Goal: Task Accomplishment & Management: Complete application form

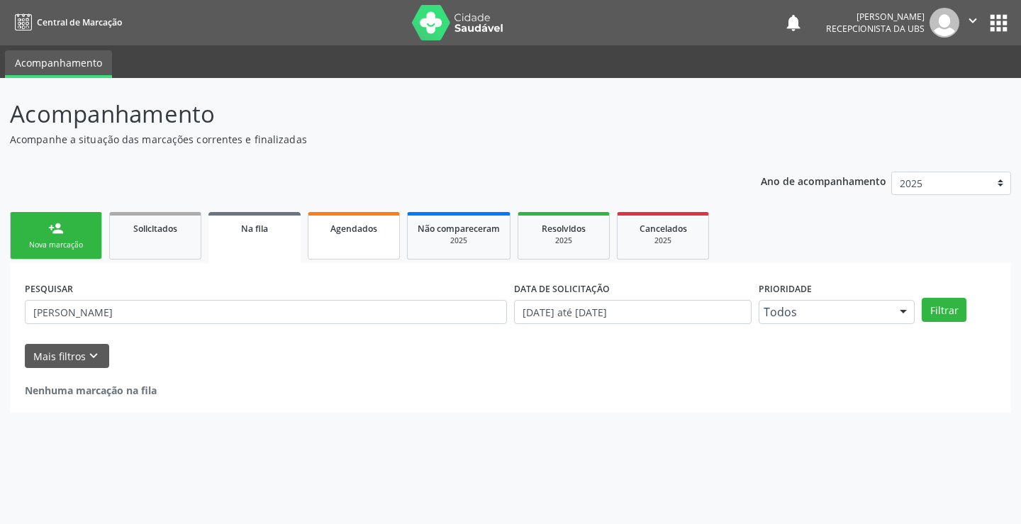
click at [380, 231] on div "Agendados" at bounding box center [353, 228] width 71 height 15
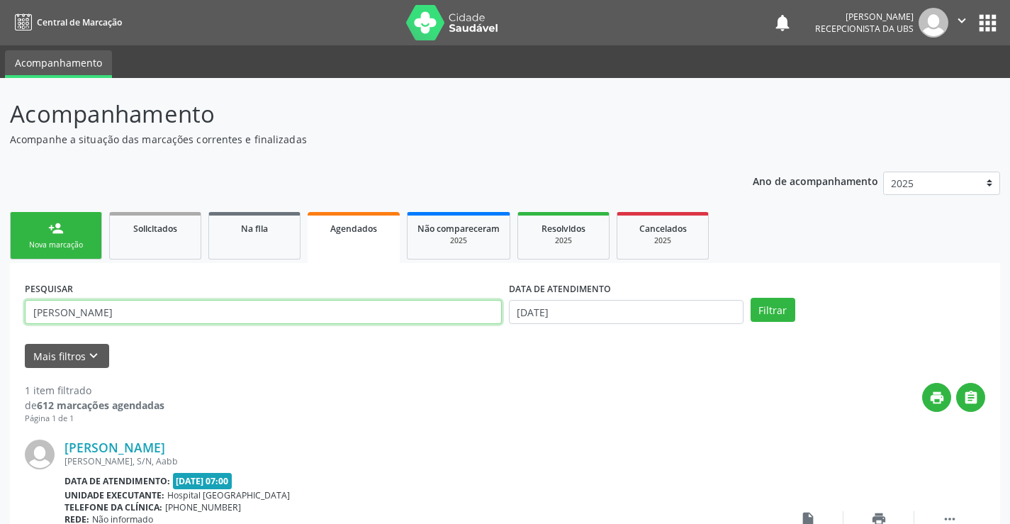
click at [367, 316] on input "[PERSON_NAME]" at bounding box center [263, 312] width 477 height 24
click at [366, 318] on input "text" at bounding box center [263, 312] width 477 height 24
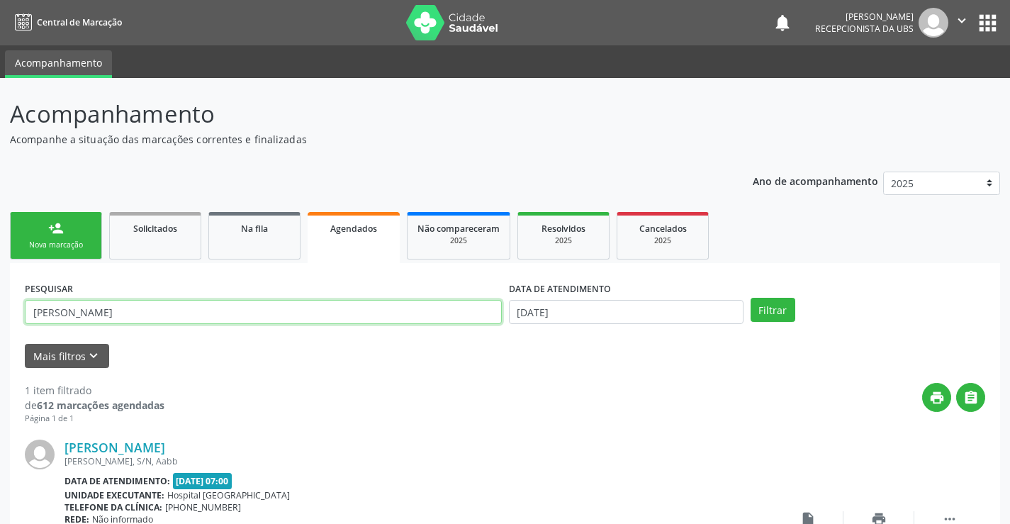
type input "[PERSON_NAME]"
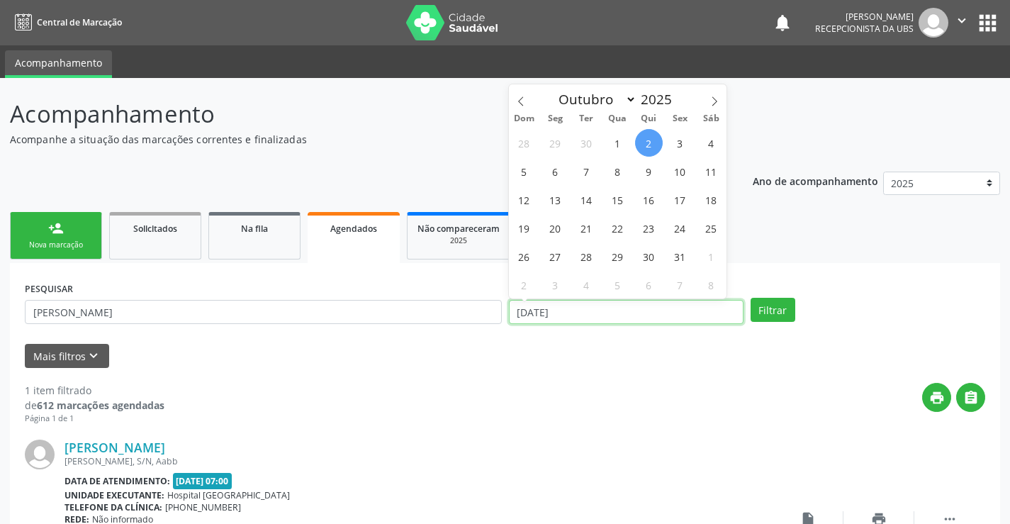
click at [635, 307] on input "[DATE]" at bounding box center [626, 312] width 235 height 24
click at [621, 199] on span "15" at bounding box center [618, 200] width 28 height 28
type input "[DATE]"
click at [621, 199] on span "15" at bounding box center [618, 200] width 28 height 28
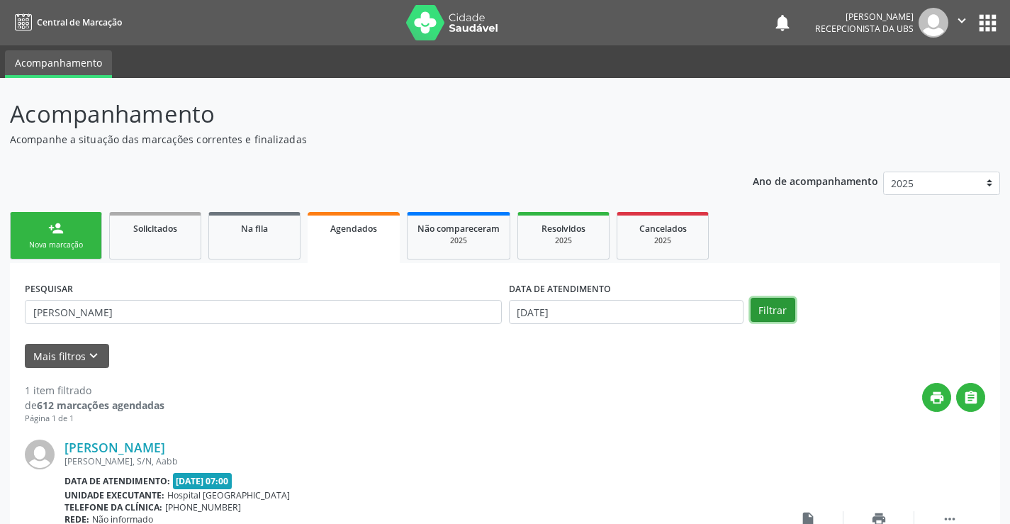
click at [788, 310] on button "Filtrar" at bounding box center [773, 310] width 45 height 24
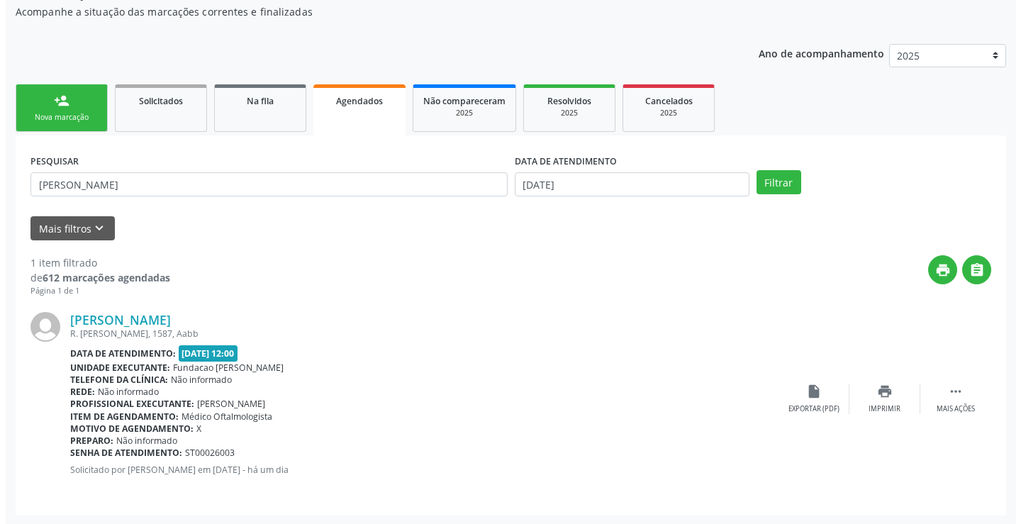
scroll to position [129, 0]
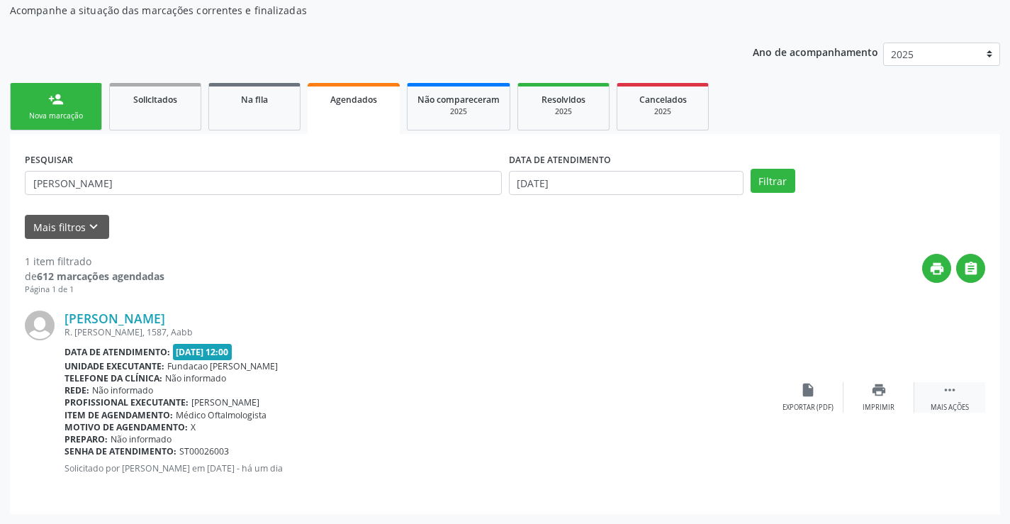
click at [947, 398] on icon "" at bounding box center [950, 390] width 16 height 16
click at [800, 403] on div "Cancelar" at bounding box center [807, 408] width 33 height 10
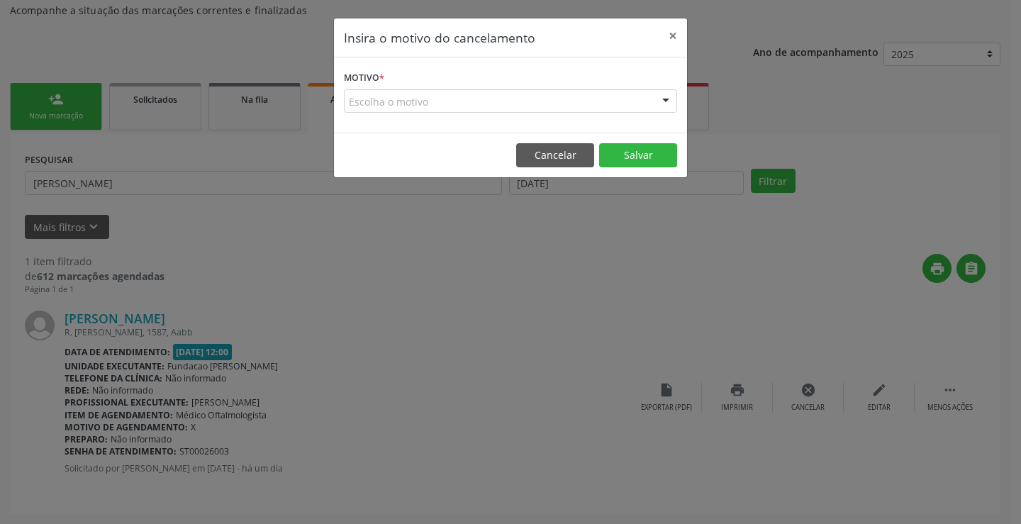
click at [637, 101] on div "Escolha o motivo" at bounding box center [510, 101] width 333 height 24
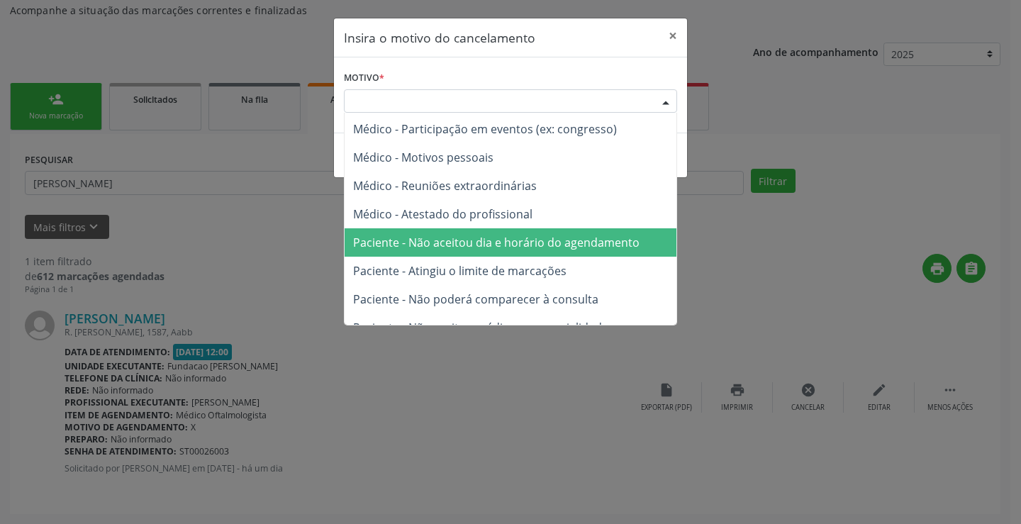
scroll to position [1, 0]
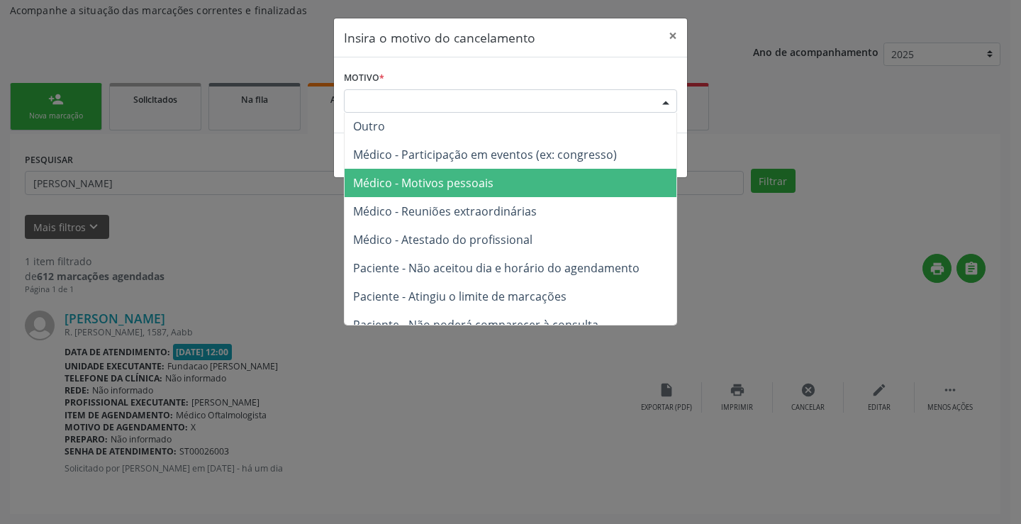
click at [594, 191] on span "Médico - Motivos pessoais" at bounding box center [511, 183] width 332 height 28
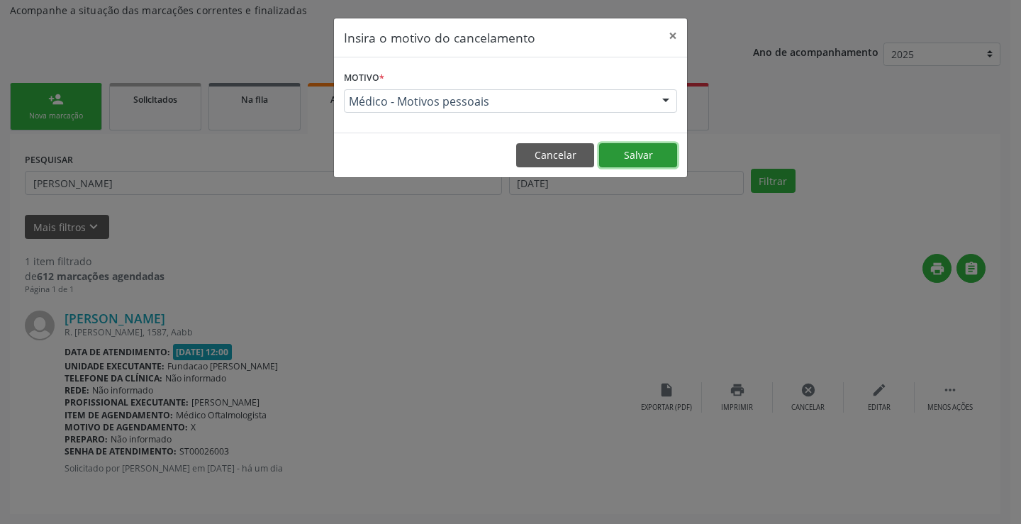
click at [630, 158] on button "Salvar" at bounding box center [638, 155] width 78 height 24
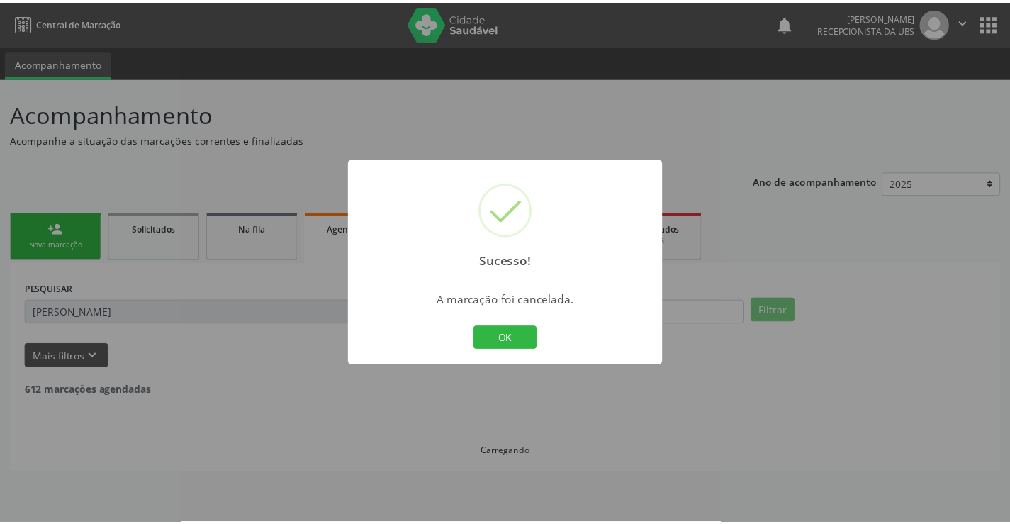
scroll to position [0, 0]
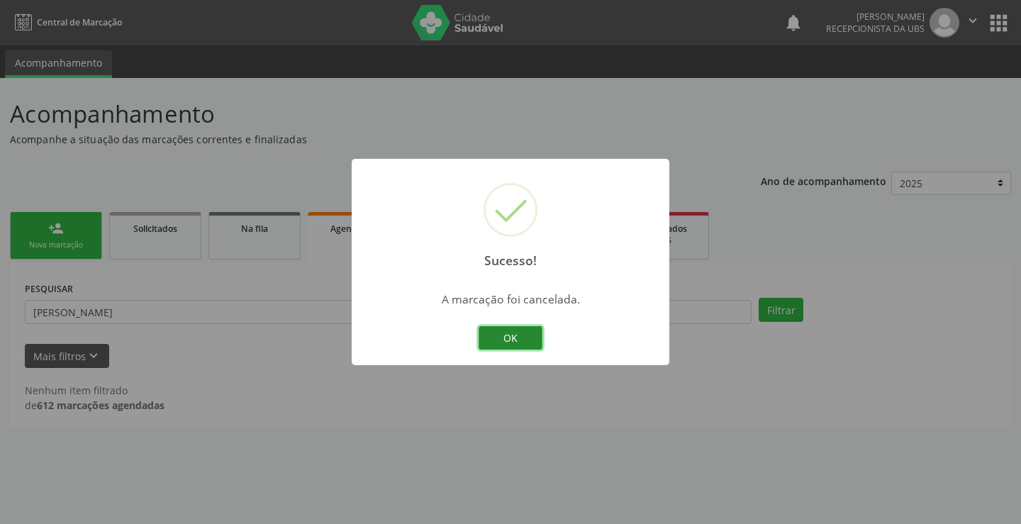
click at [530, 347] on button "OK" at bounding box center [511, 338] width 64 height 24
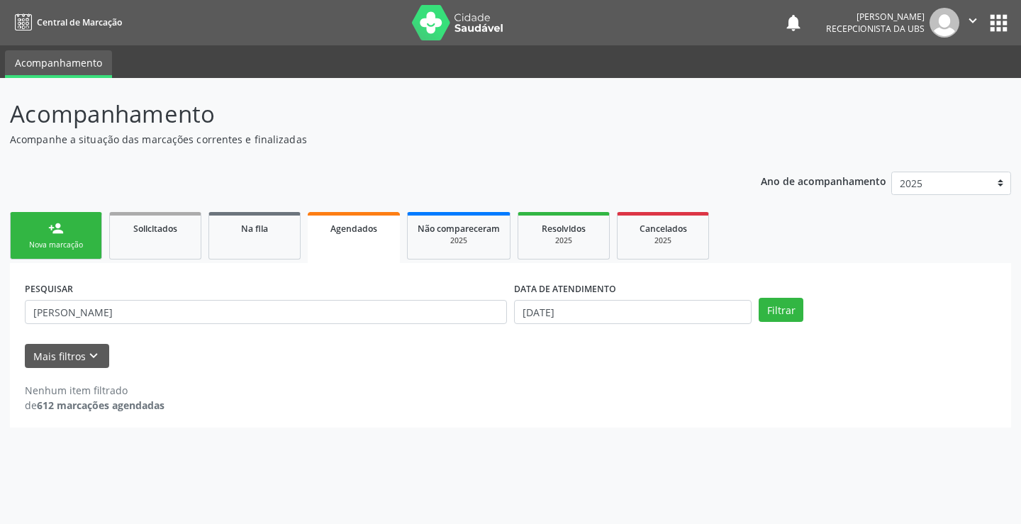
click at [48, 242] on div "Nova marcação" at bounding box center [56, 245] width 71 height 11
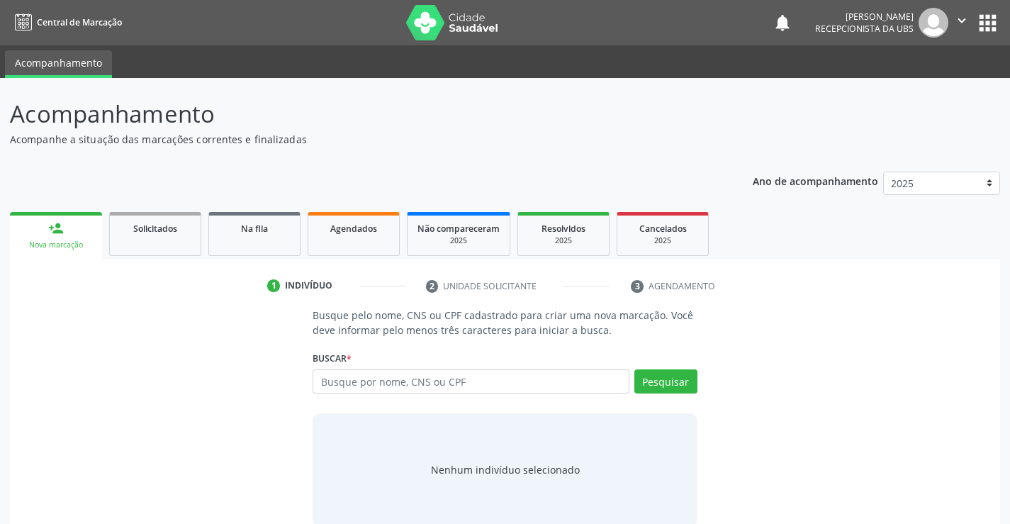
click at [362, 369] on div "Buscar * Busque por nome, CNS ou CPF Nenhum resultado encontrado para: " " Digi…" at bounding box center [505, 374] width 384 height 55
click at [369, 374] on input "text" at bounding box center [471, 381] width 316 height 24
type input "[PERSON_NAME]"
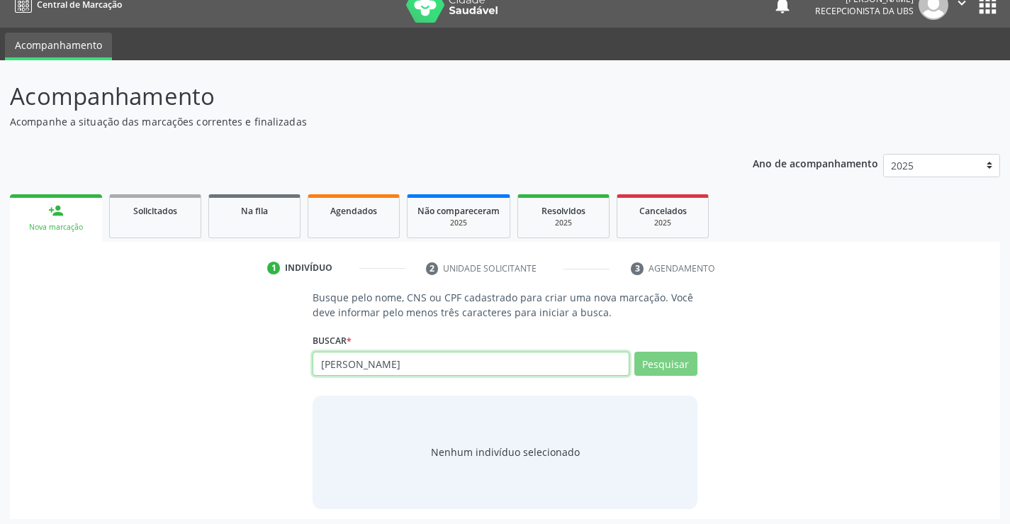
scroll to position [23, 0]
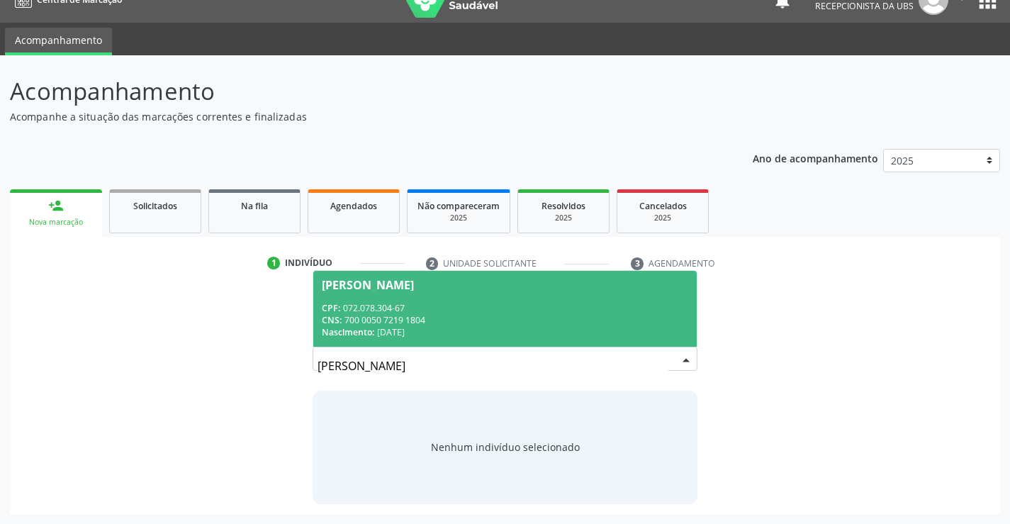
click at [568, 300] on span "[PERSON_NAME] CPF: 072.078.304-67 CNS: 700 0050 7219 1804 Nascimento: [DATE]" at bounding box center [504, 309] width 383 height 76
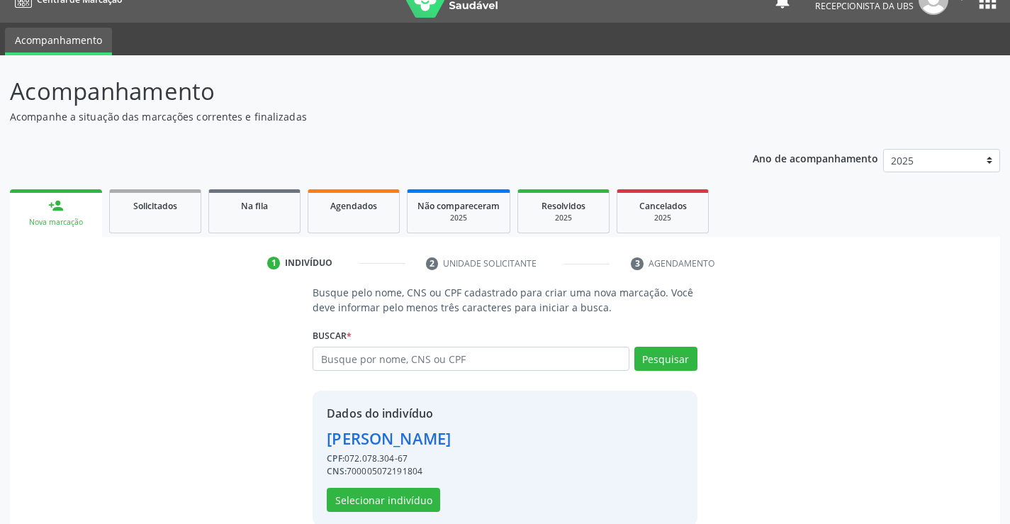
scroll to position [45, 0]
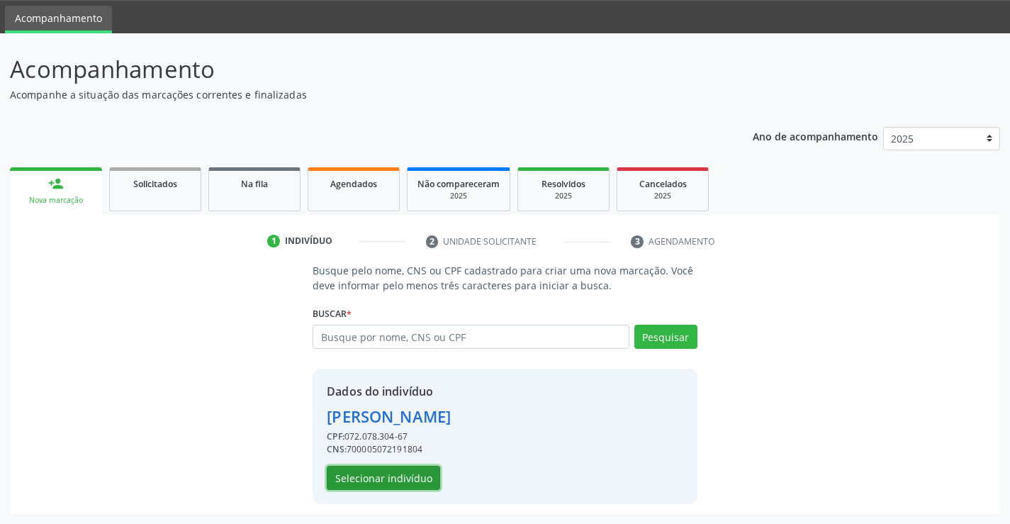
click at [379, 477] on button "Selecionar indivíduo" at bounding box center [383, 478] width 113 height 24
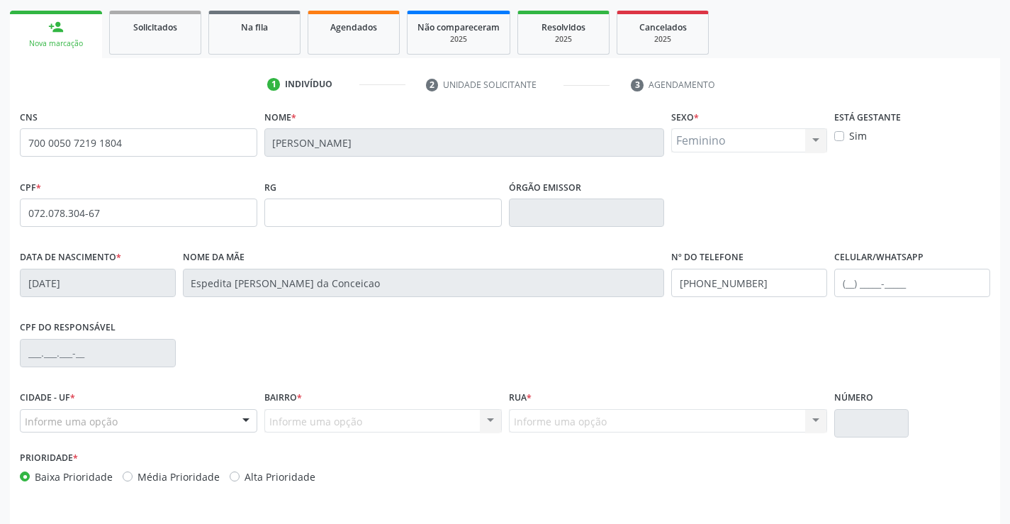
scroll to position [245, 0]
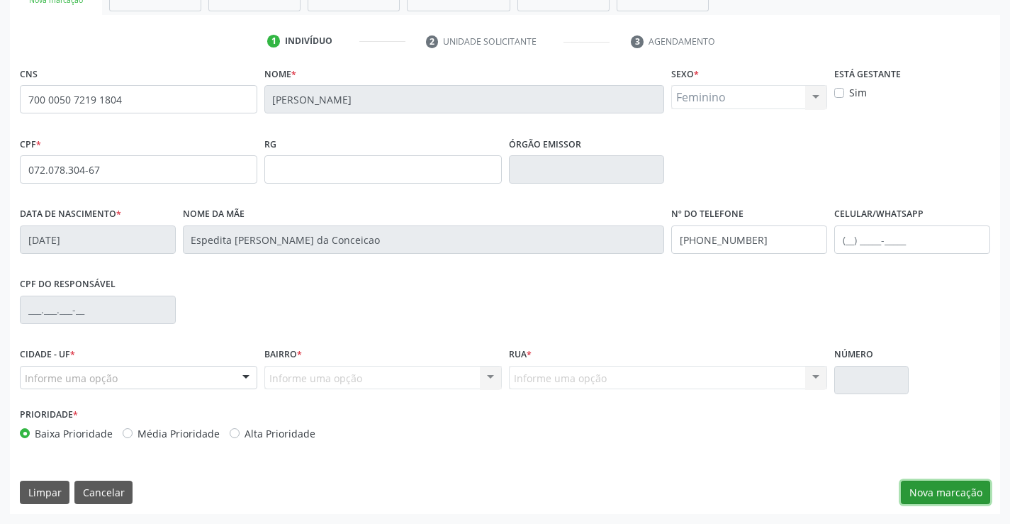
click at [947, 495] on button "Nova marcação" at bounding box center [945, 493] width 89 height 24
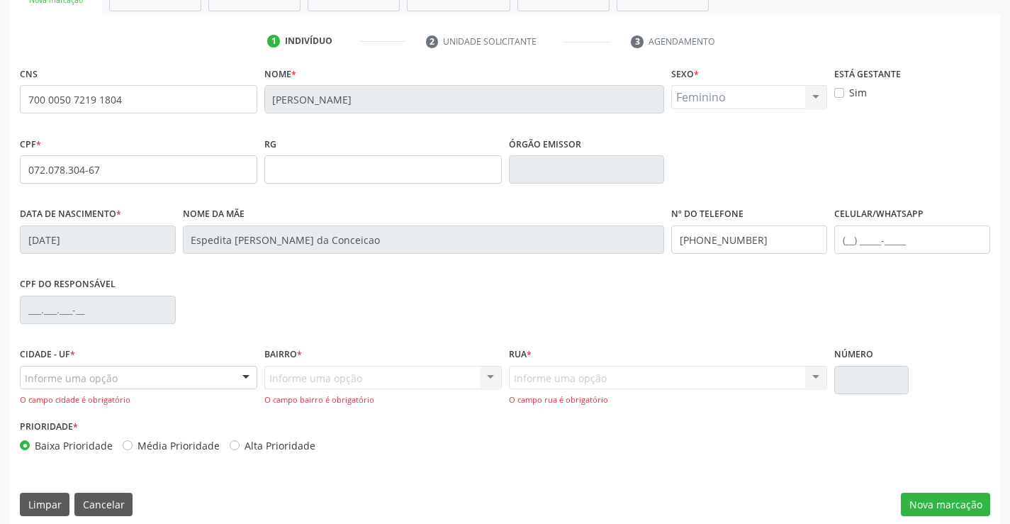
click at [145, 373] on div "Informe uma opção" at bounding box center [139, 378] width 238 height 24
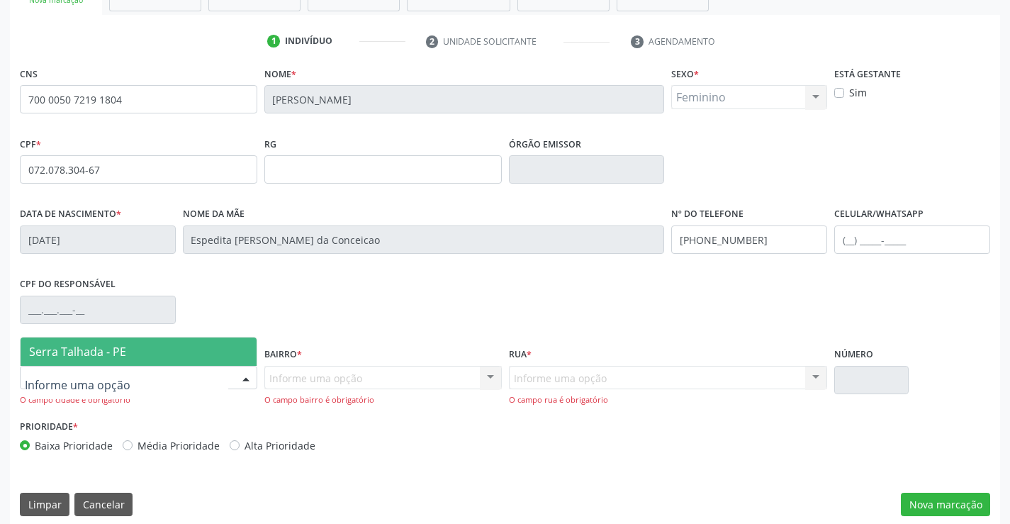
drag, startPoint x: 143, startPoint y: 352, endPoint x: 288, endPoint y: 370, distance: 145.7
click at [144, 352] on span "Serra Talhada - PE" at bounding box center [139, 351] width 236 height 28
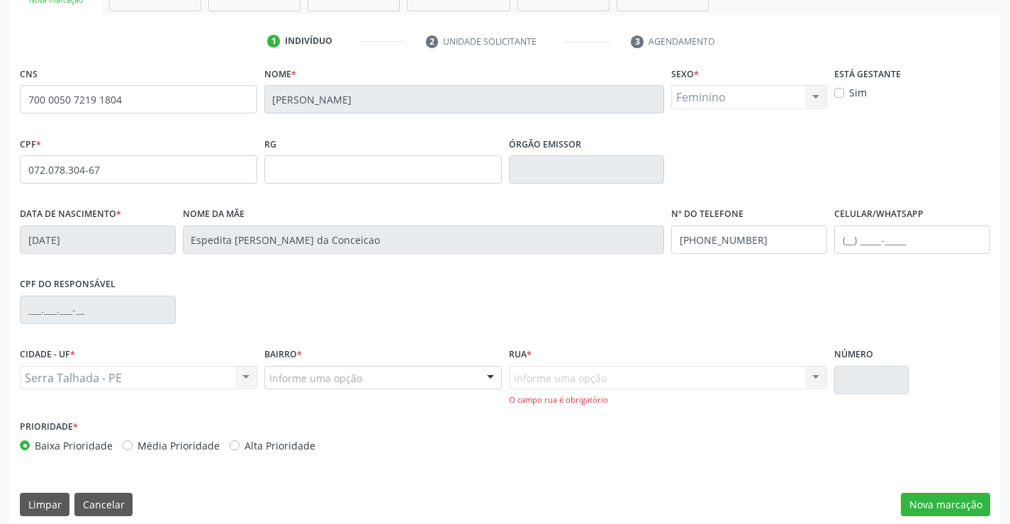
drag, startPoint x: 317, startPoint y: 364, endPoint x: 320, endPoint y: 376, distance: 11.9
click at [317, 365] on div "Bairro * Informe uma opção Zona Rural Aabb [GEOGRAPHIC_DATA] Borborema Cagep Ce…" at bounding box center [383, 366] width 238 height 45
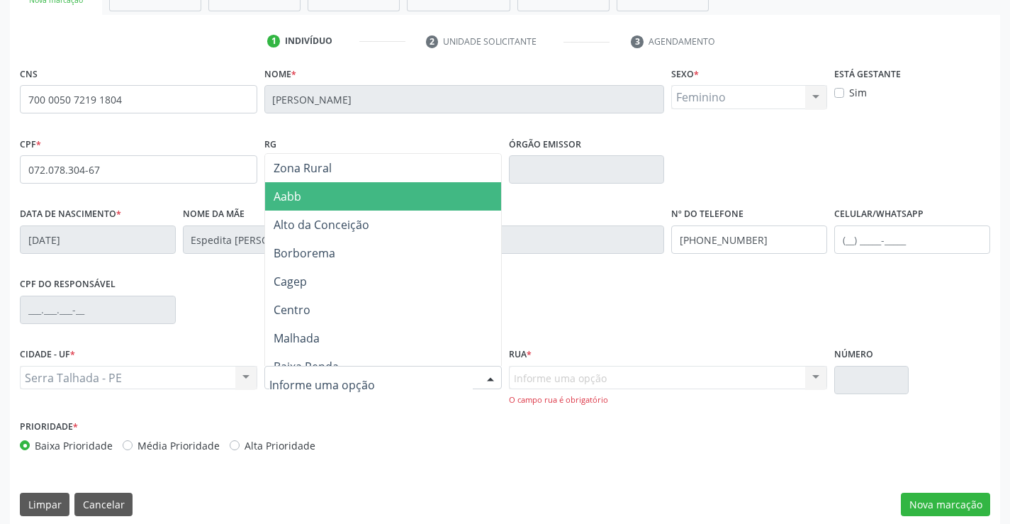
click at [393, 185] on span "Aabb" at bounding box center [383, 196] width 236 height 28
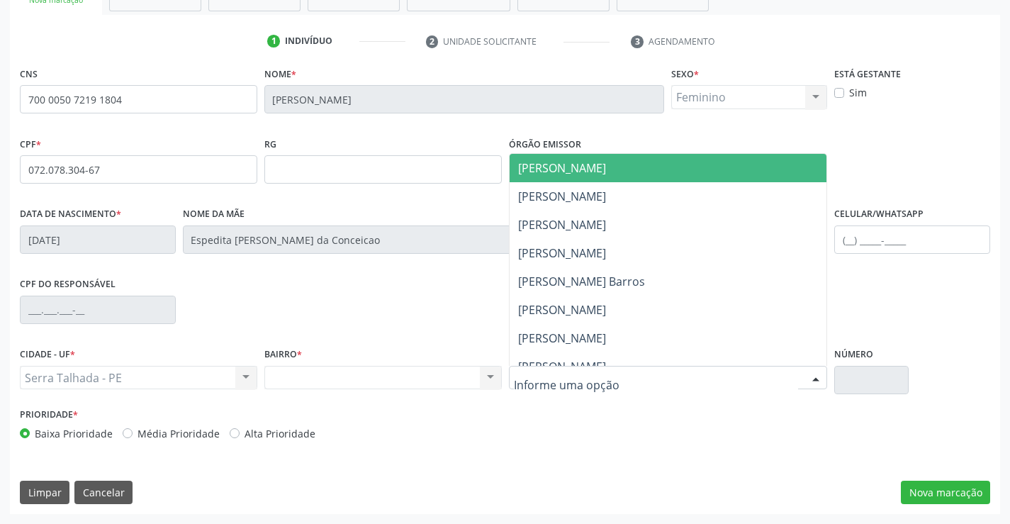
click at [667, 369] on div at bounding box center [668, 378] width 319 height 24
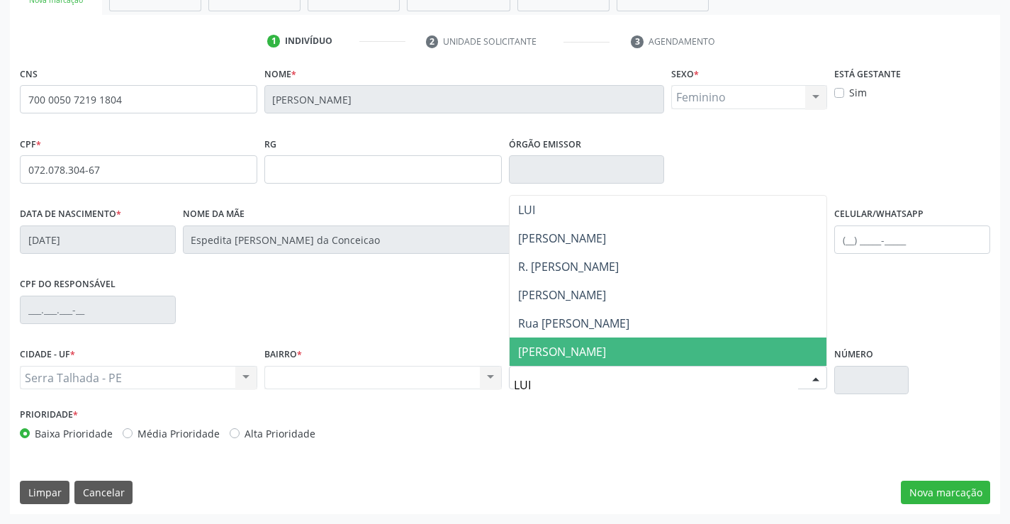
type input "[PERSON_NAME]"
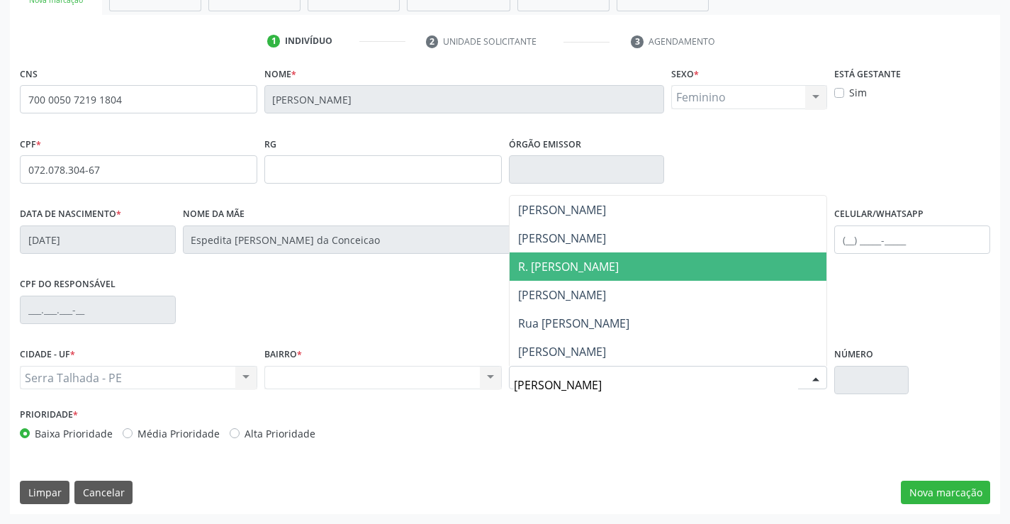
click at [680, 258] on span "R. [PERSON_NAME]" at bounding box center [669, 266] width 318 height 28
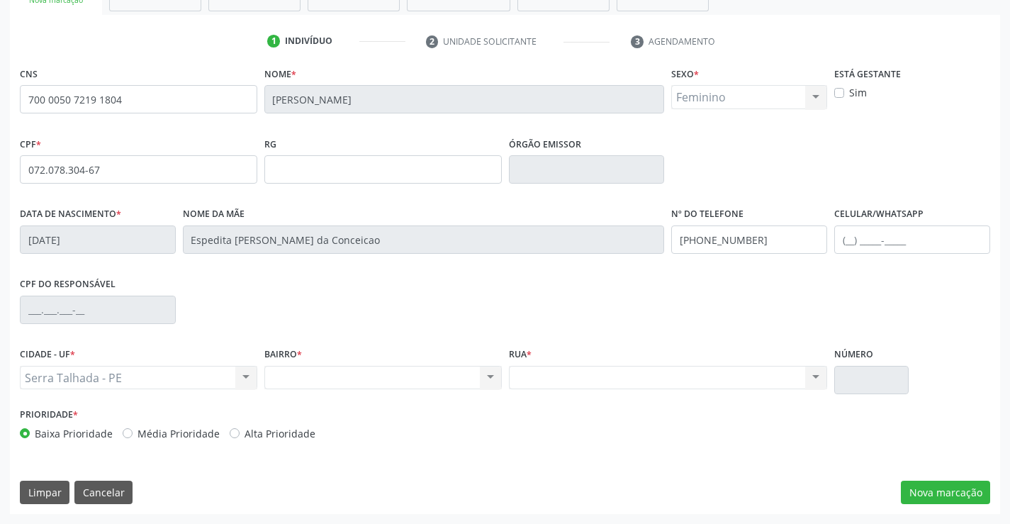
click at [971, 475] on div "CNS 700 0050 7219 1804 [GEOGRAPHIC_DATA] * [PERSON_NAME] * Feminino Masculino F…" at bounding box center [505, 288] width 990 height 451
click at [976, 489] on button "Nova marcação" at bounding box center [945, 493] width 89 height 24
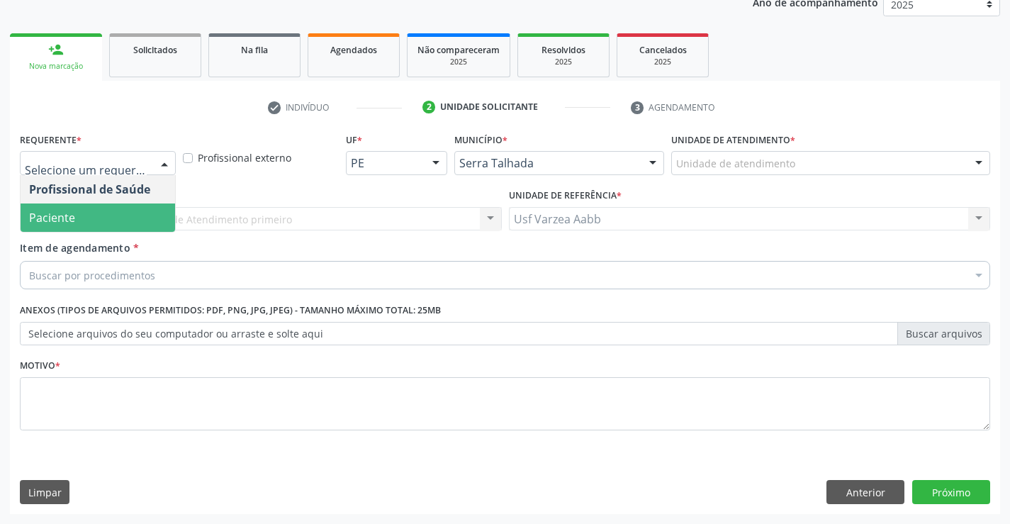
click at [84, 216] on span "Paciente" at bounding box center [98, 217] width 155 height 28
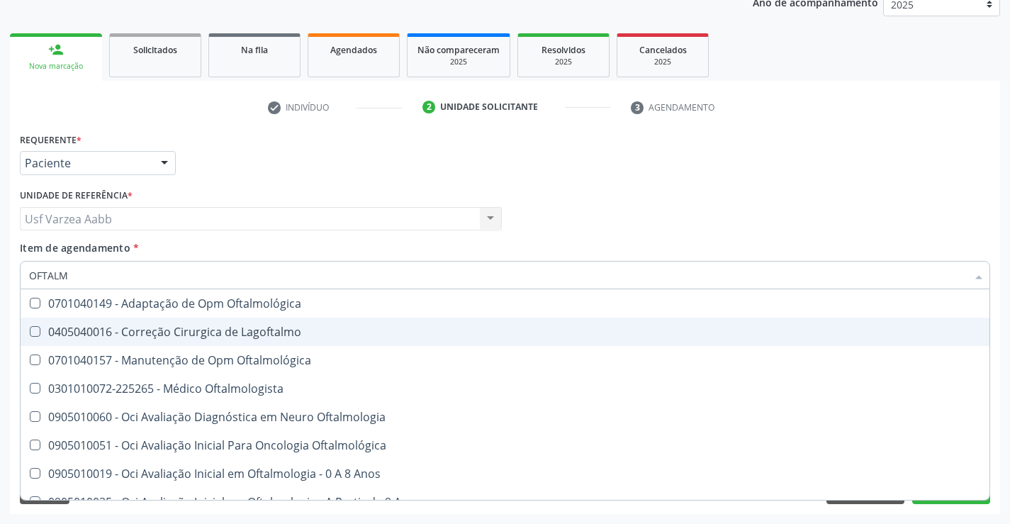
type input "OFTALMO"
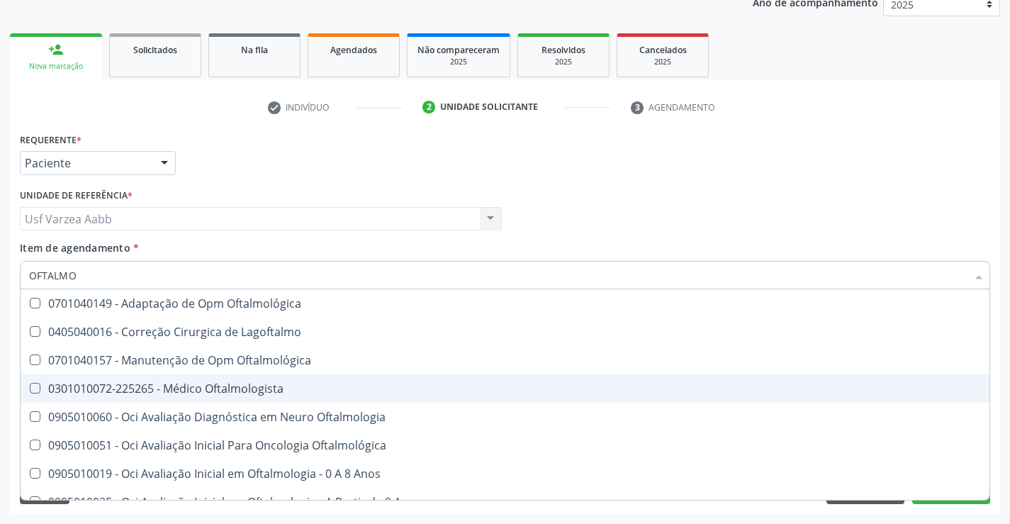
click at [147, 398] on span "0301010072-225265 - Médico Oftalmologista" at bounding box center [505, 388] width 969 height 28
checkbox Oftalmologista "true"
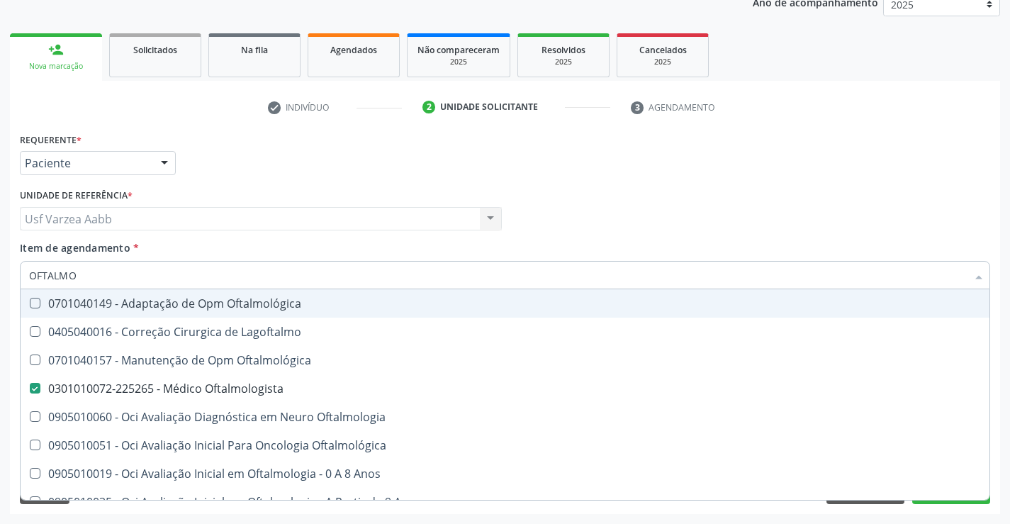
click at [752, 214] on div "Profissional Solicitante Por favor, selecione a Unidade de Atendimento primeiro…" at bounding box center [505, 212] width 978 height 55
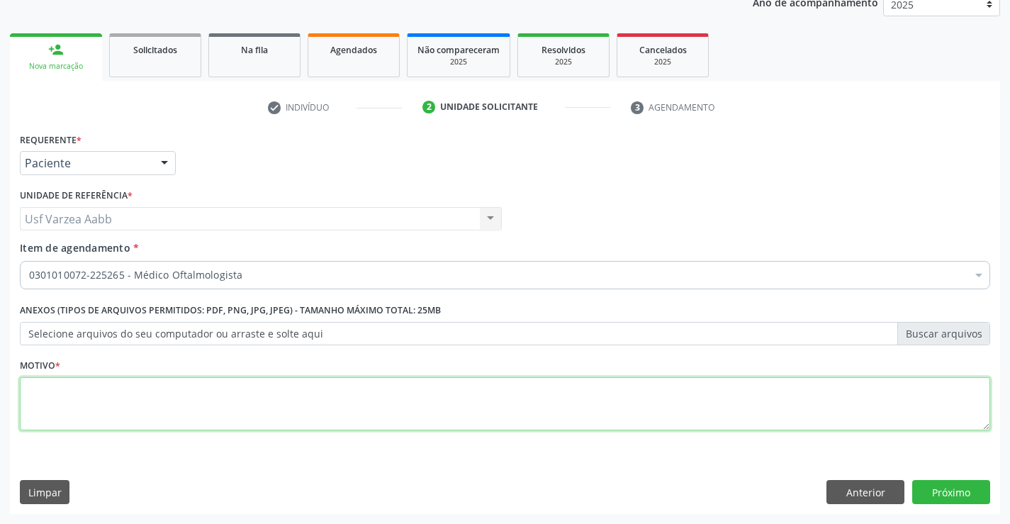
click at [340, 398] on textarea at bounding box center [505, 404] width 971 height 54
type textarea "X"
click at [971, 496] on button "Próximo" at bounding box center [952, 492] width 78 height 24
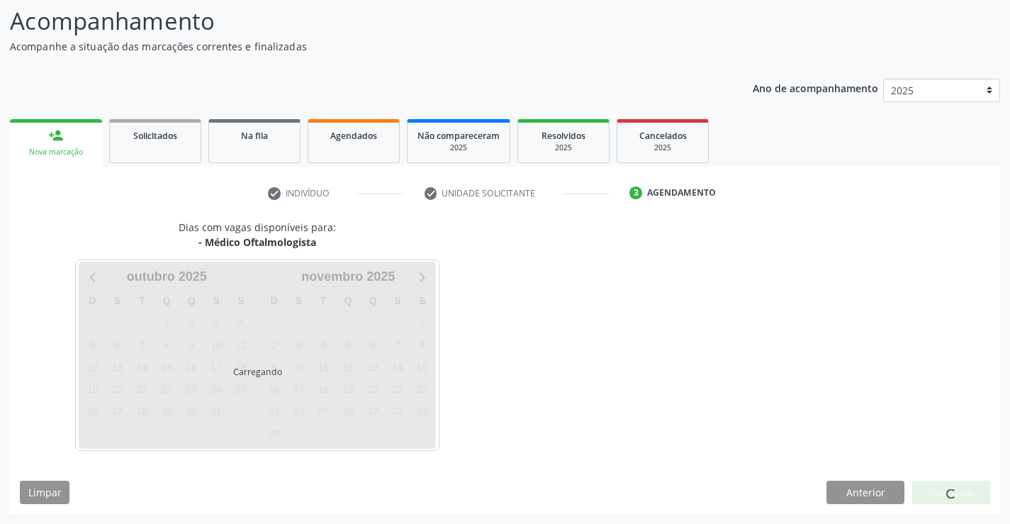
scroll to position [93, 0]
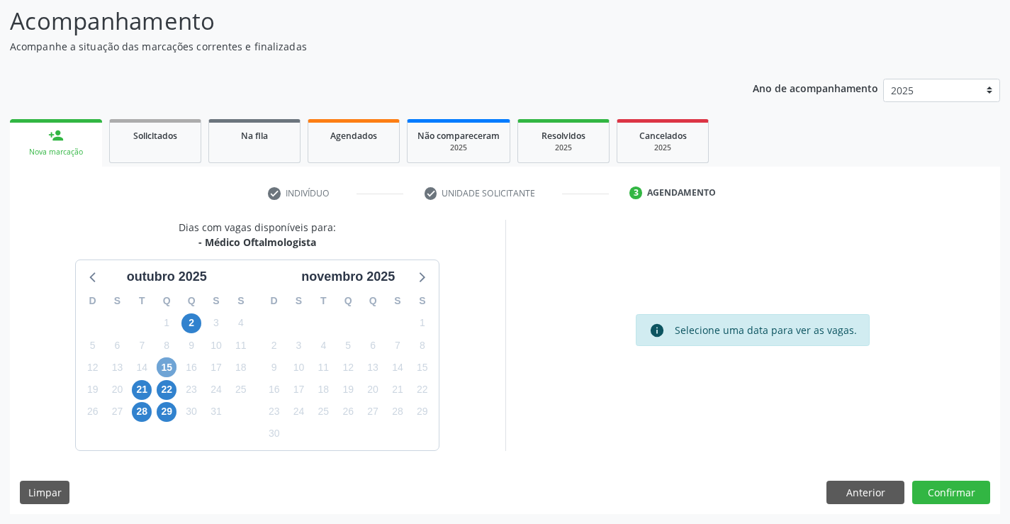
click at [169, 367] on span "15" at bounding box center [167, 367] width 20 height 20
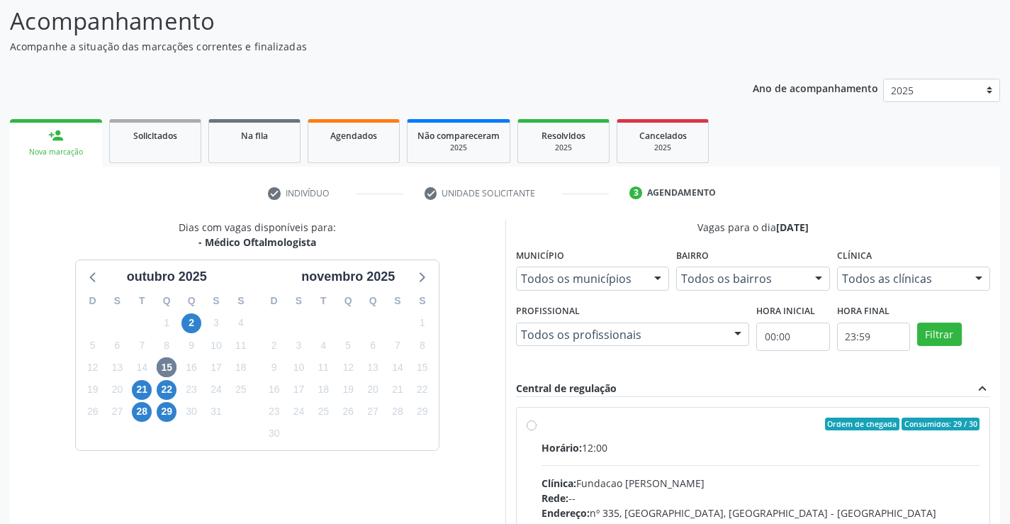
click at [542, 430] on div "Ordem de chegada Consumidos: 29 / 30" at bounding box center [761, 424] width 439 height 13
click at [537, 430] on input "Ordem de chegada Consumidos: 29 / 30 Horário: 12:00 Clínica: Fundacao [PERSON_N…" at bounding box center [532, 424] width 10 height 13
radio input "true"
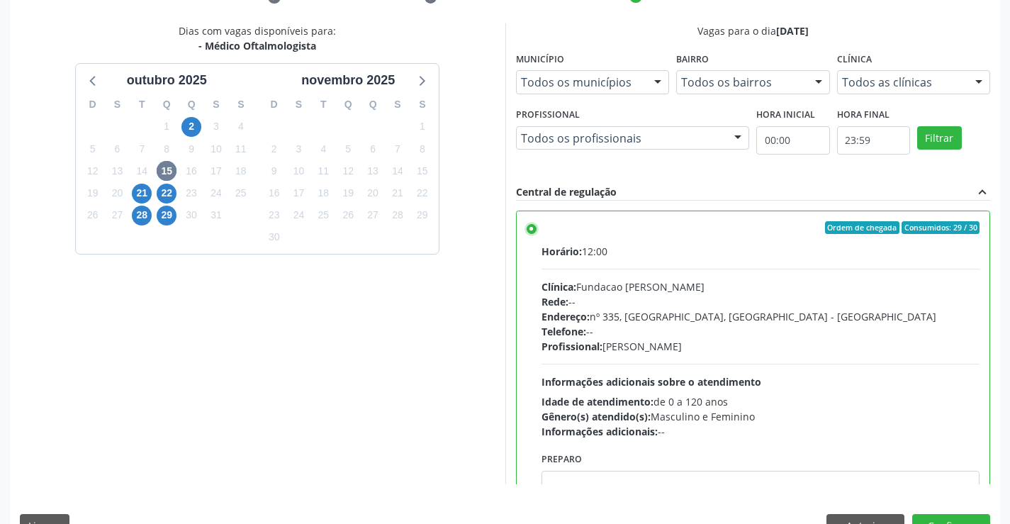
scroll to position [323, 0]
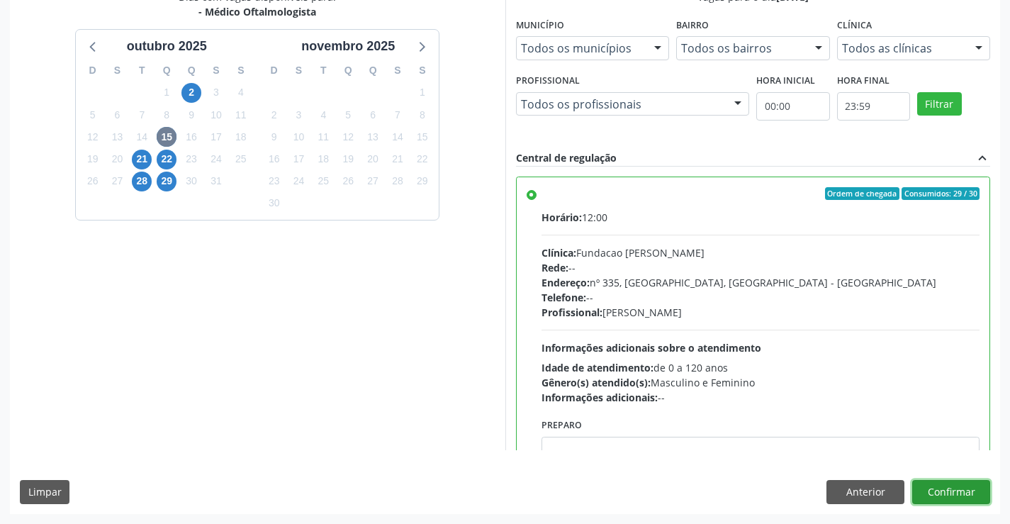
click at [941, 498] on button "Confirmar" at bounding box center [952, 492] width 78 height 24
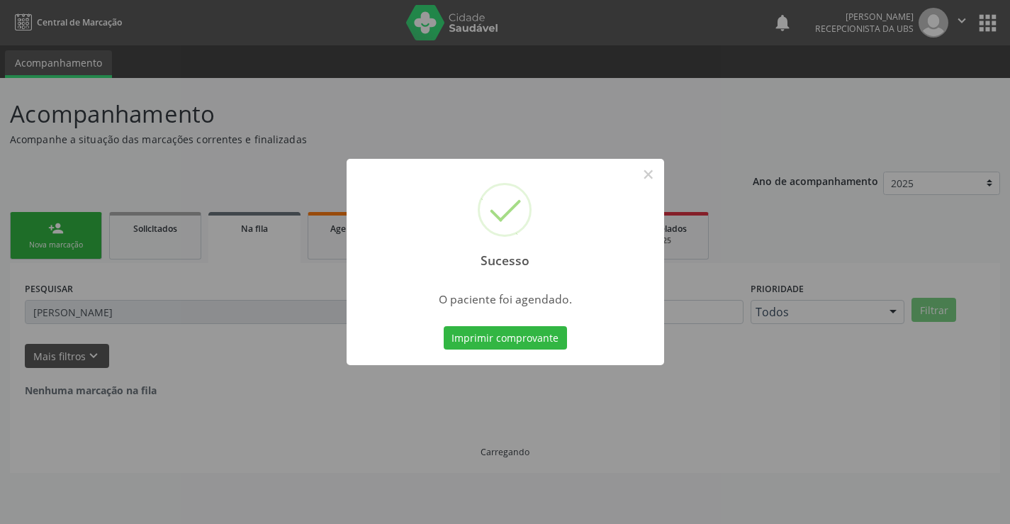
scroll to position [0, 0]
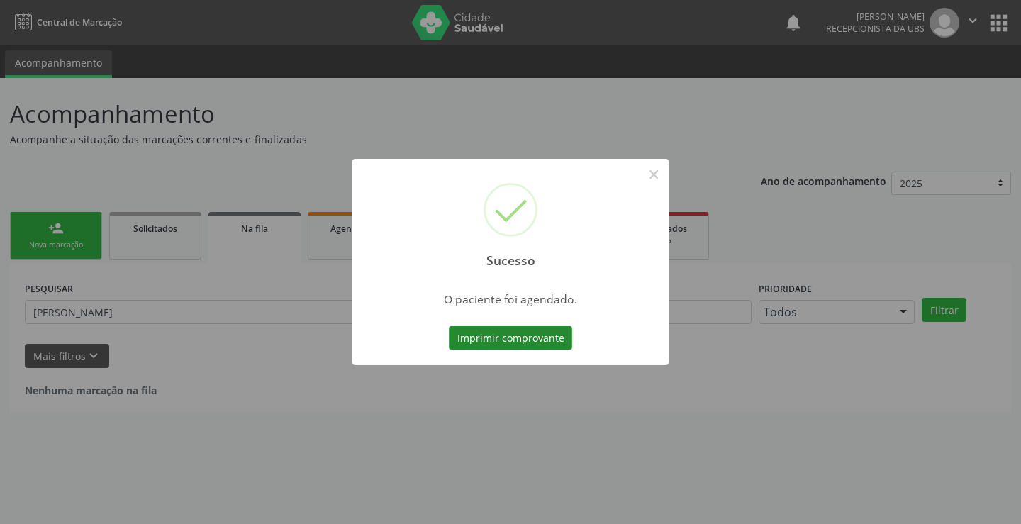
click at [522, 332] on button "Imprimir comprovante" at bounding box center [510, 338] width 123 height 24
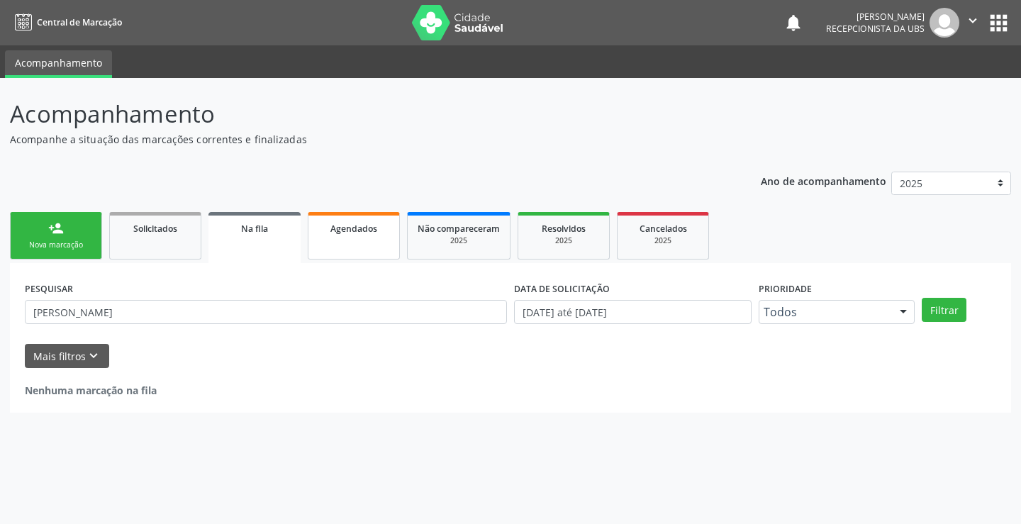
click at [382, 233] on div "Agendados" at bounding box center [353, 228] width 71 height 15
select select "9"
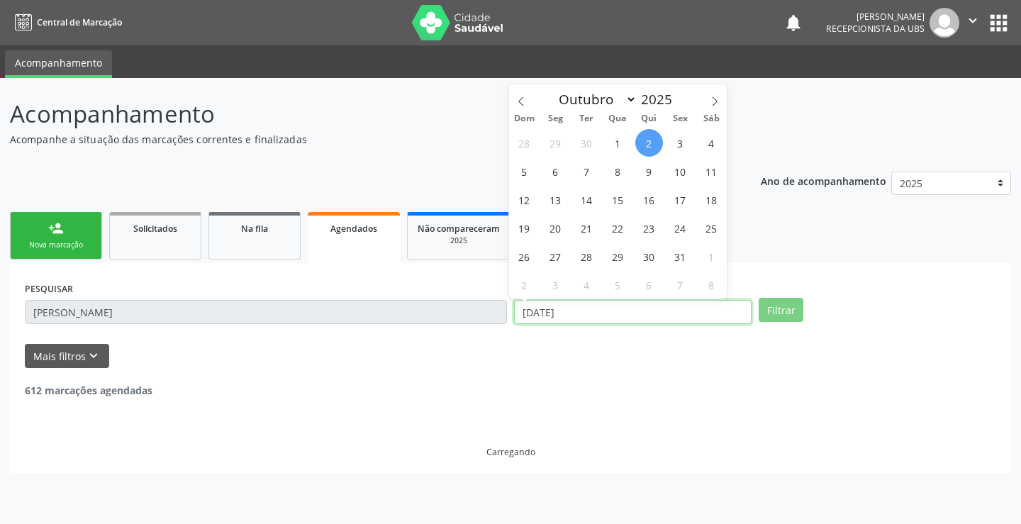
click at [644, 313] on input "[DATE]" at bounding box center [633, 312] width 238 height 24
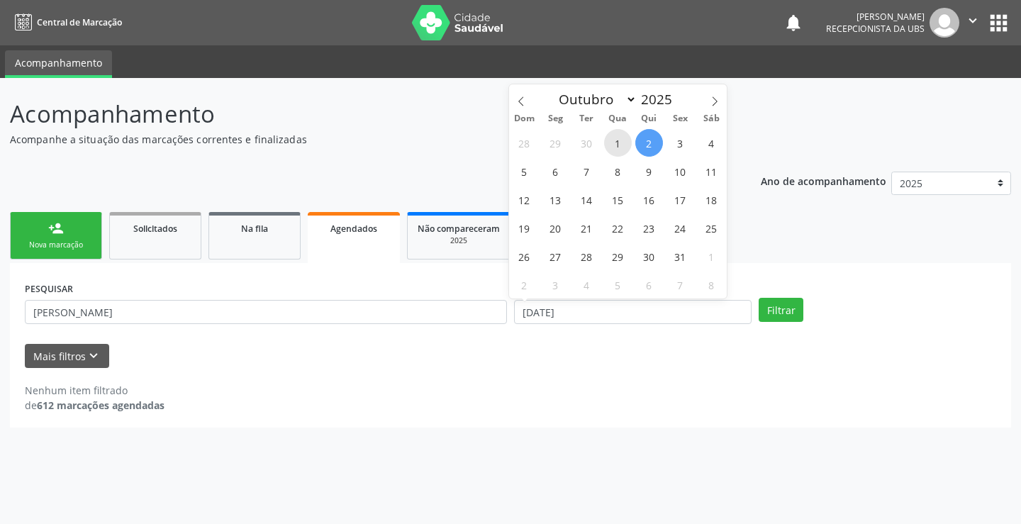
click at [615, 135] on span "1" at bounding box center [618, 143] width 28 height 28
type input "[DATE]"
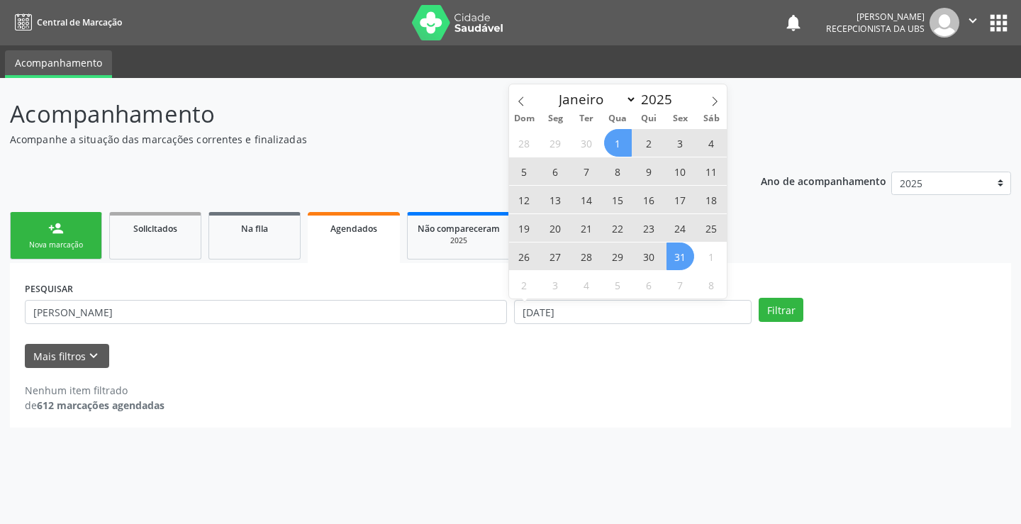
click at [681, 250] on span "31" at bounding box center [680, 256] width 28 height 28
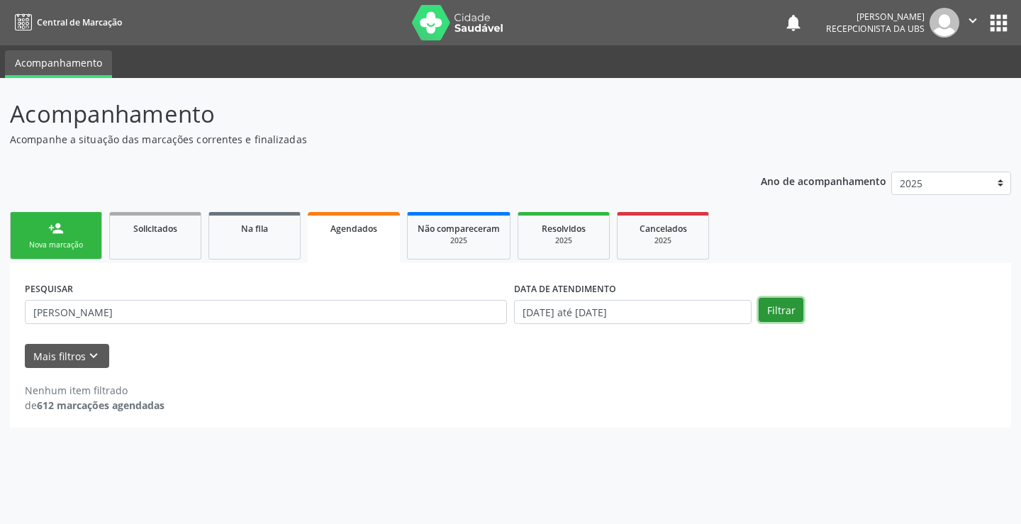
click at [776, 313] on button "Filtrar" at bounding box center [781, 310] width 45 height 24
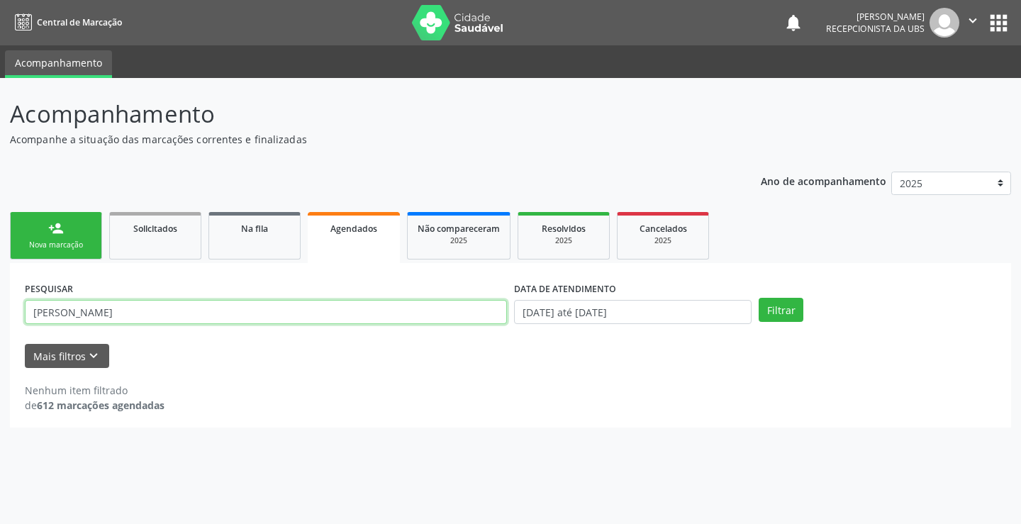
click at [161, 311] on input "[PERSON_NAME]" at bounding box center [266, 312] width 482 height 24
paste input "700400420253042"
type input "700400420253042"
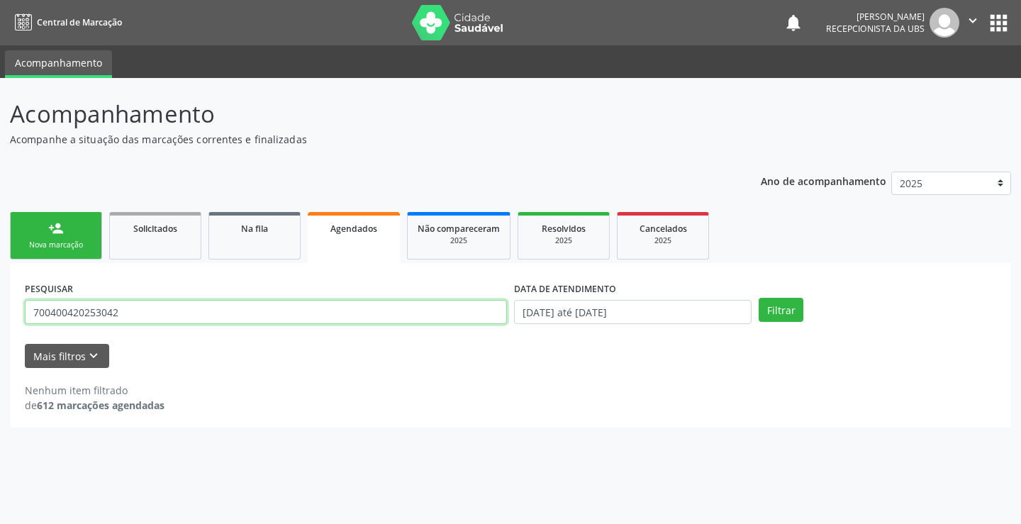
click at [759, 298] on button "Filtrar" at bounding box center [781, 310] width 45 height 24
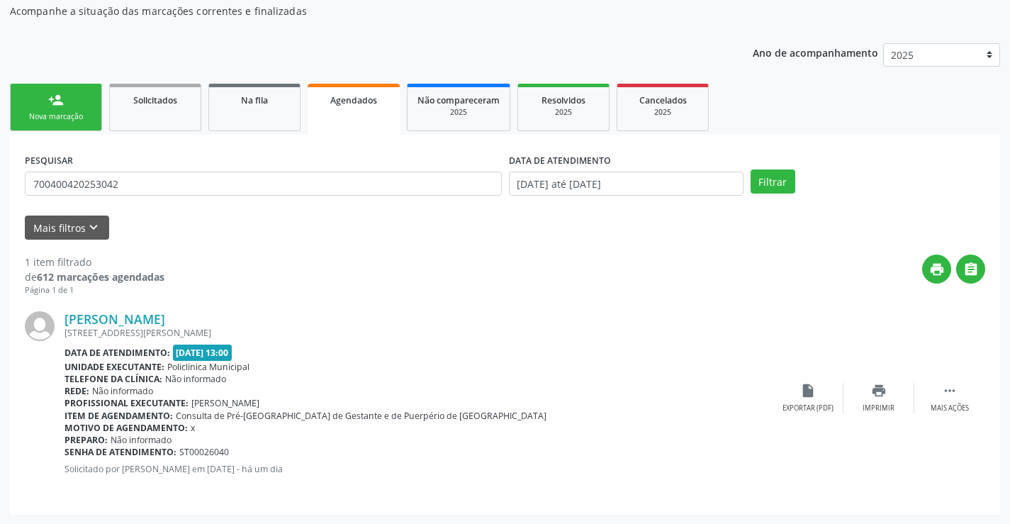
scroll to position [129, 0]
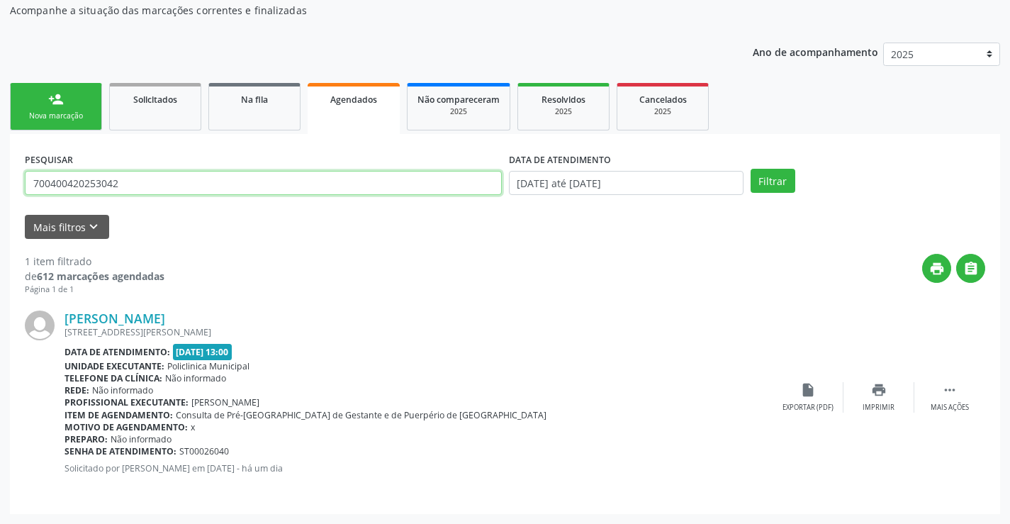
click at [194, 186] on input "700400420253042" at bounding box center [263, 183] width 477 height 24
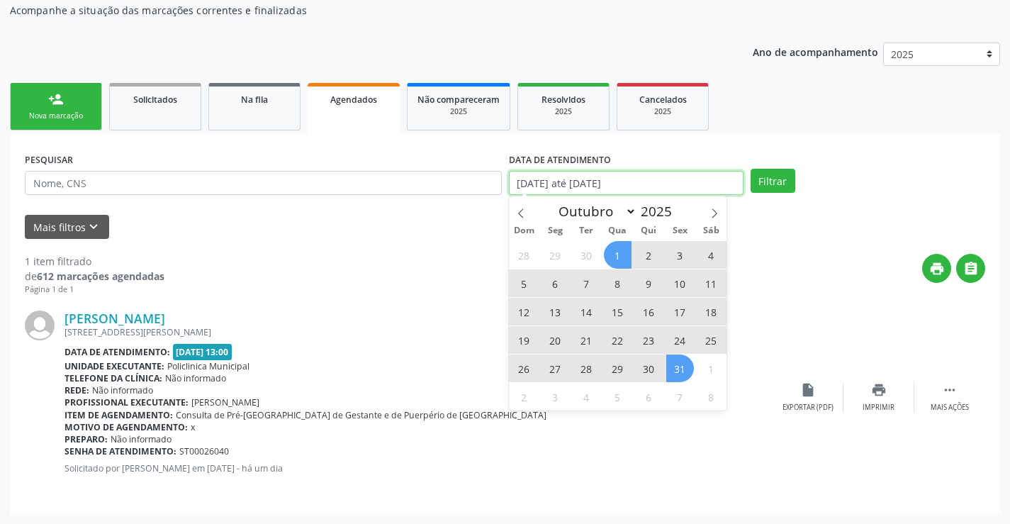
click at [687, 186] on input "[DATE] até [DATE]" at bounding box center [626, 183] width 235 height 24
click at [525, 207] on span at bounding box center [521, 208] width 24 height 24
select select "8"
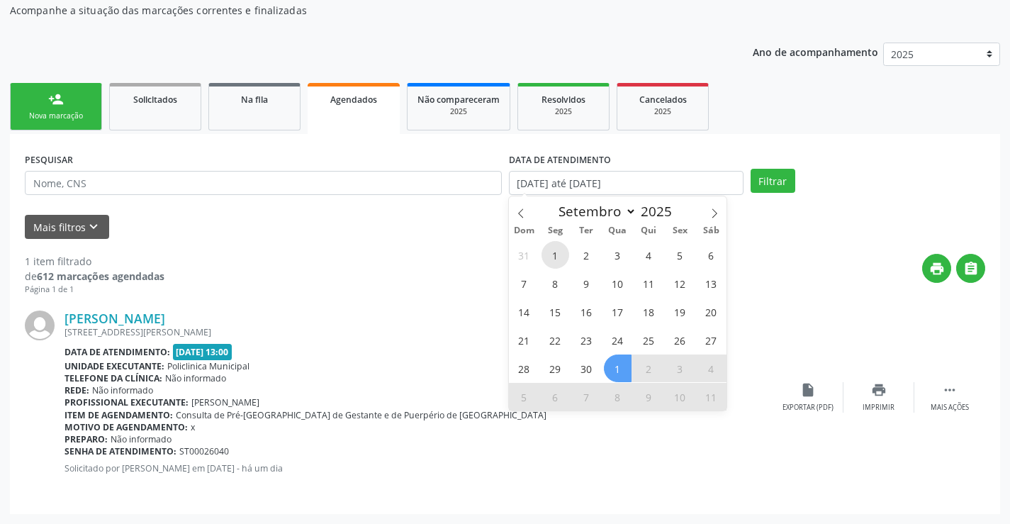
click at [564, 254] on span "1" at bounding box center [556, 255] width 28 height 28
type input "[DATE]"
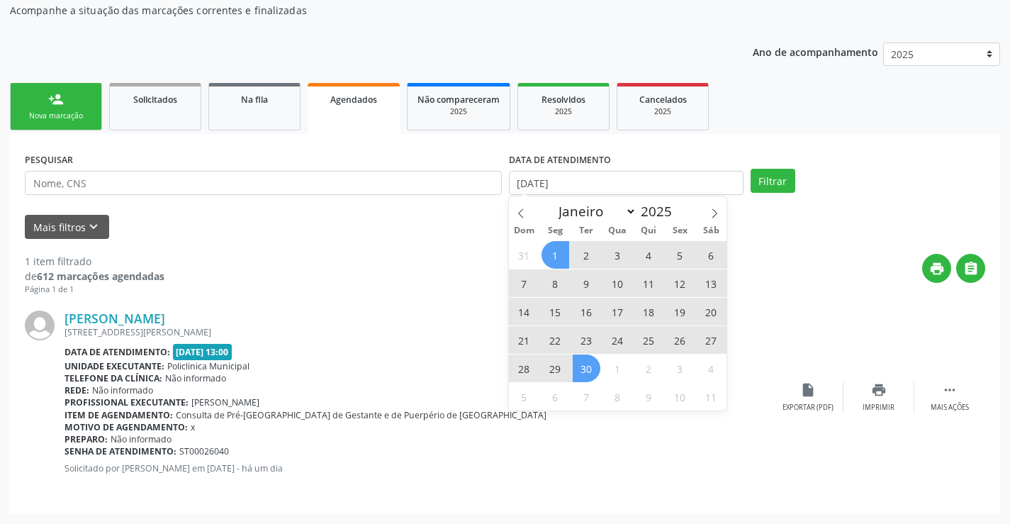
click at [586, 358] on span "30" at bounding box center [587, 369] width 28 height 28
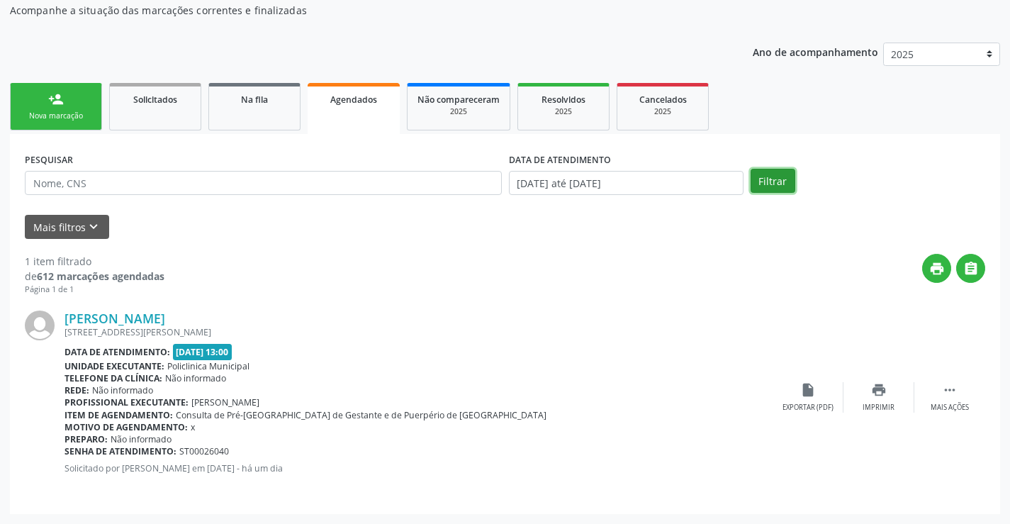
click at [766, 180] on button "Filtrar" at bounding box center [773, 181] width 45 height 24
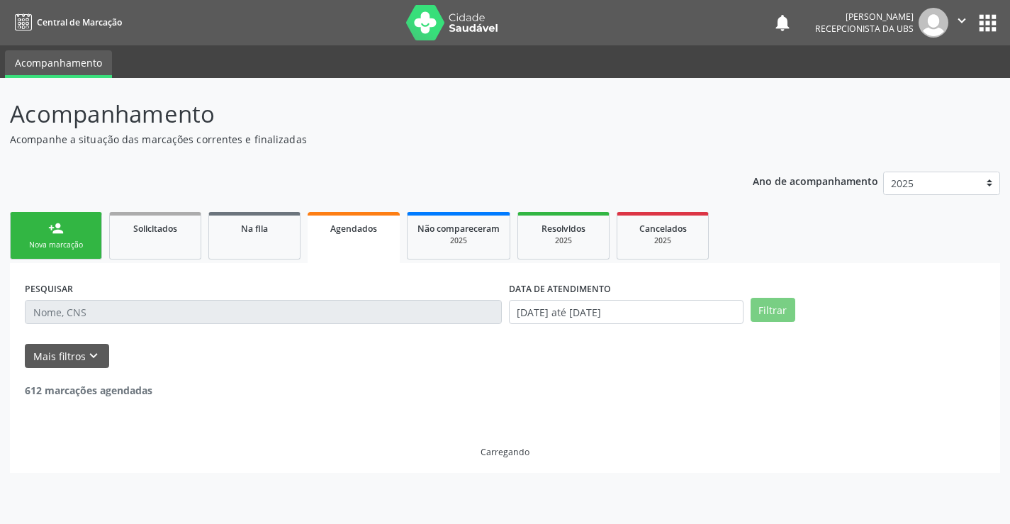
scroll to position [0, 0]
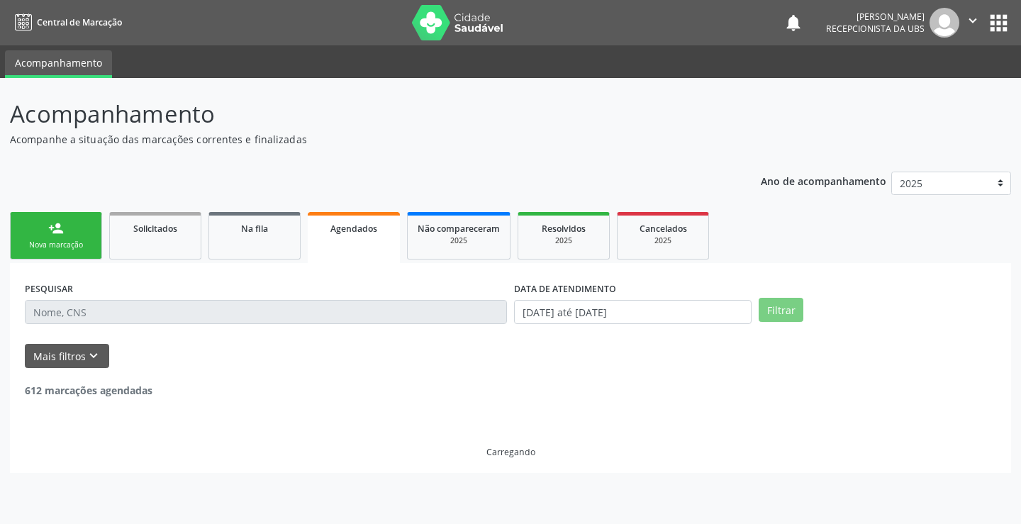
click at [227, 314] on input "text" at bounding box center [266, 312] width 482 height 24
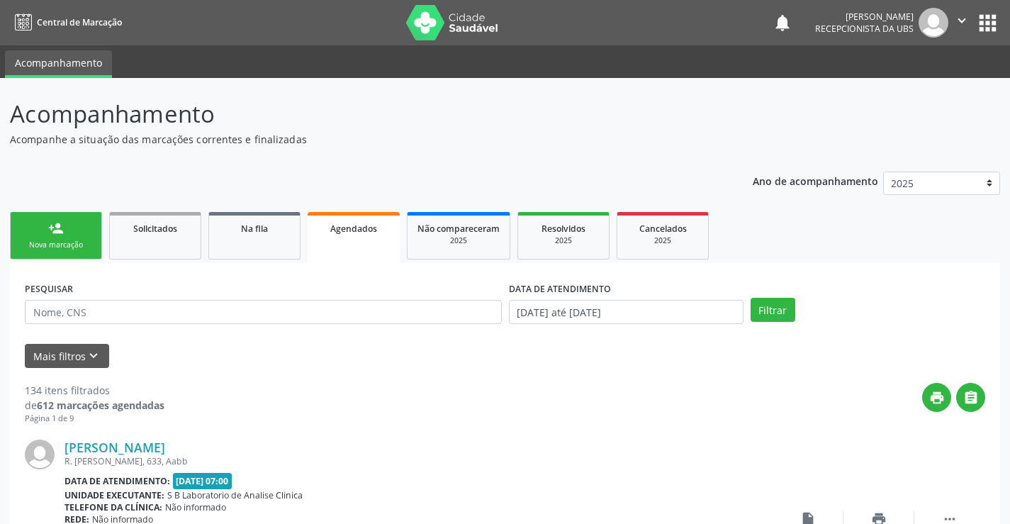
click at [227, 327] on div "PESQUISAR" at bounding box center [263, 305] width 484 height 55
click at [228, 305] on input "text" at bounding box center [263, 312] width 477 height 24
paste input "700400420253042"
type input "700400420253042"
click at [751, 298] on button "Filtrar" at bounding box center [773, 310] width 45 height 24
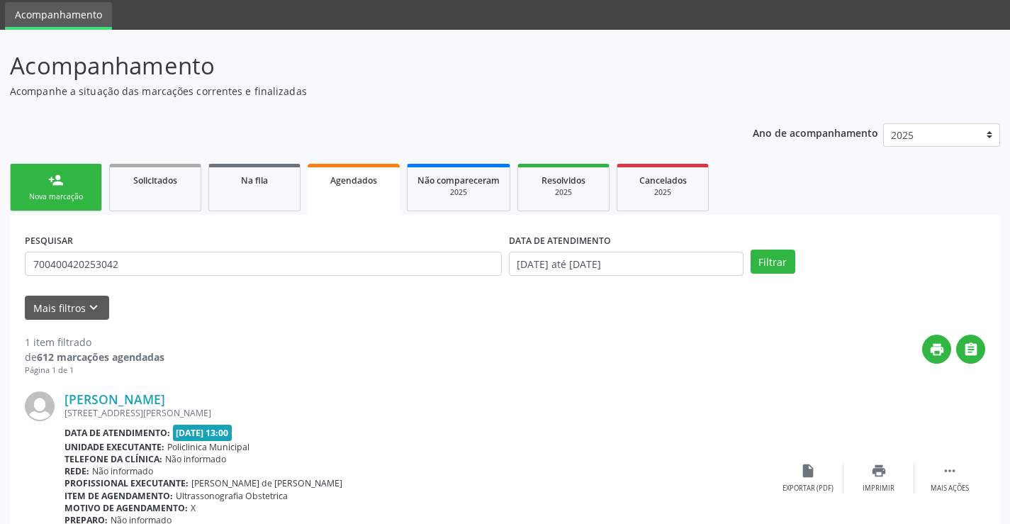
scroll to position [129, 0]
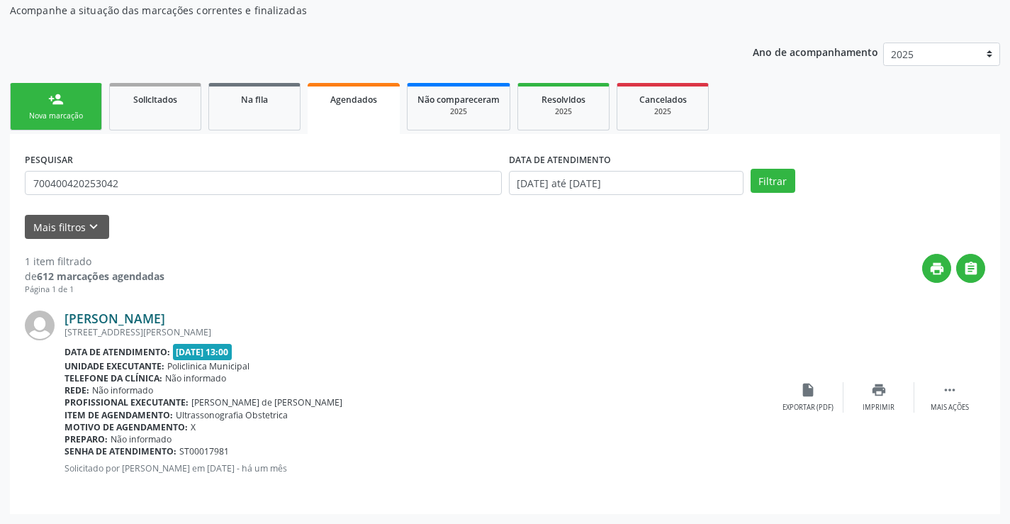
click at [165, 325] on link "[PERSON_NAME]" at bounding box center [115, 319] width 101 height 16
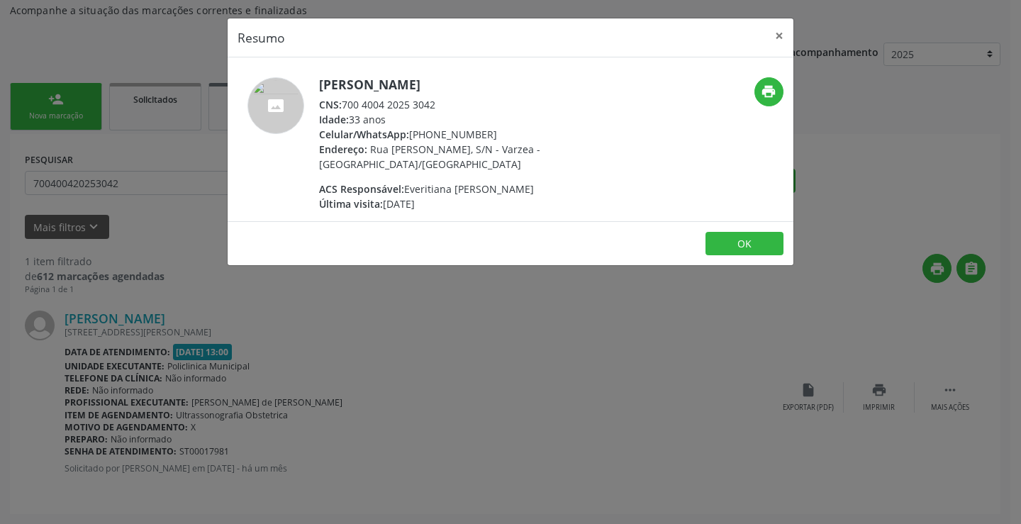
drag, startPoint x: 440, startPoint y: 105, endPoint x: 343, endPoint y: 108, distance: 97.2
click at [343, 108] on div "CNS: 700 4004 2025 3042" at bounding box center [457, 104] width 276 height 15
copy div "700 4004 2025 3042"
click at [775, 245] on button "OK" at bounding box center [744, 244] width 78 height 24
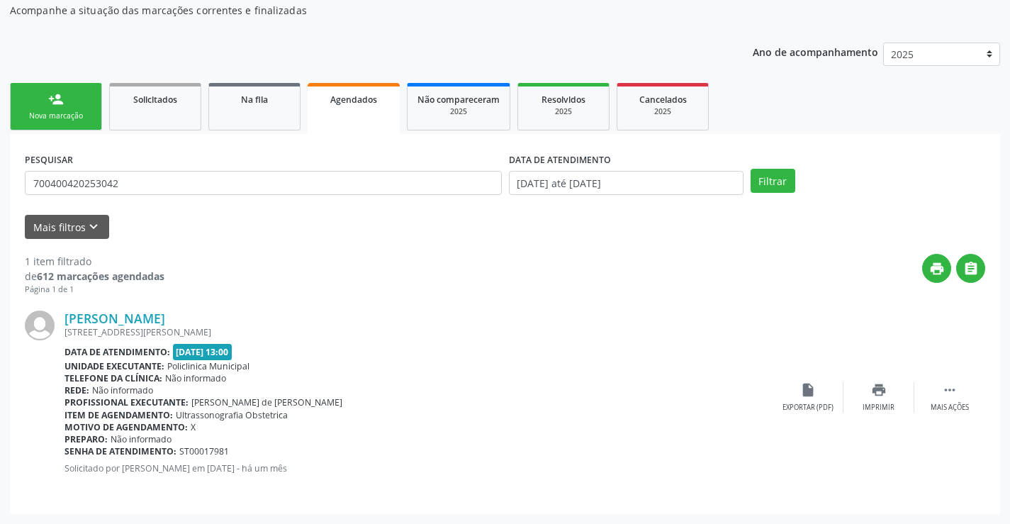
click at [62, 119] on div "Nova marcação" at bounding box center [56, 116] width 71 height 11
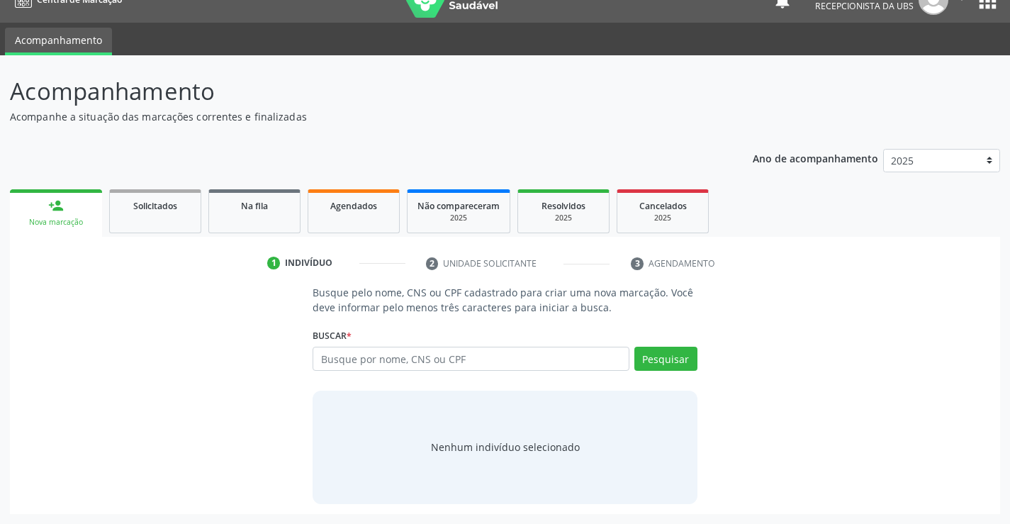
scroll to position [23, 0]
click at [374, 364] on input "text" at bounding box center [471, 359] width 316 height 24
paste input "700 4004 2025 3042"
type input "700 4004 2025 3042"
click at [662, 368] on button "Pesquisar" at bounding box center [666, 359] width 63 height 24
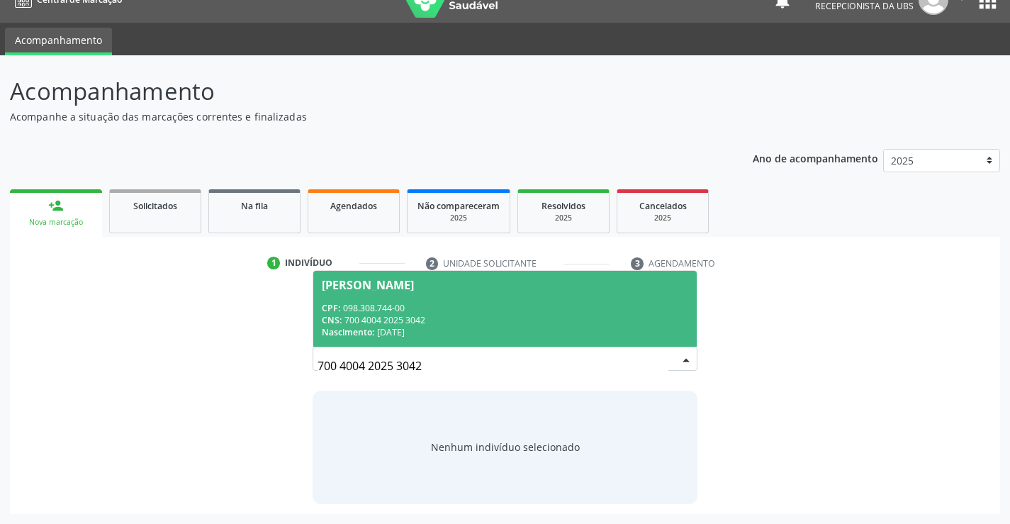
click at [456, 328] on div "Nascimento: [DATE]" at bounding box center [505, 332] width 366 height 12
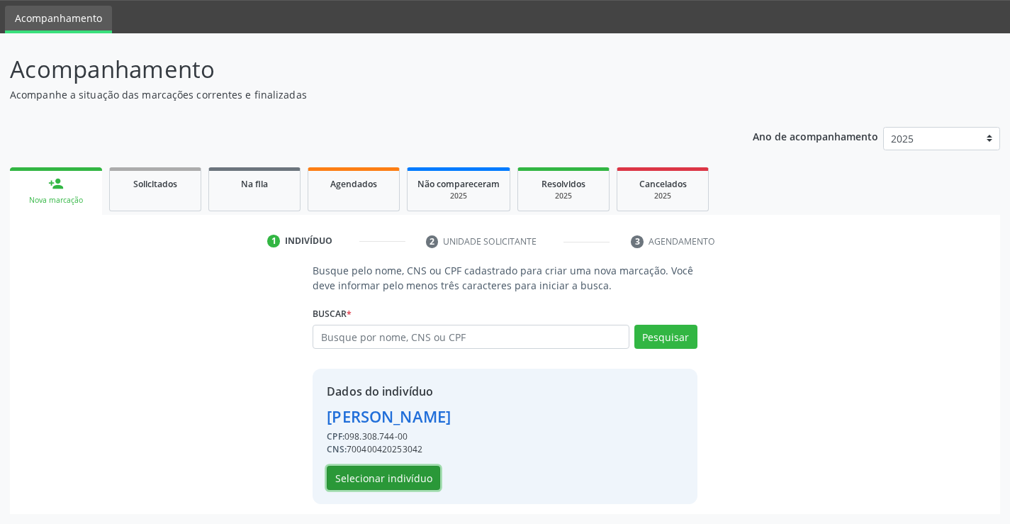
click at [411, 473] on button "Selecionar indivíduo" at bounding box center [383, 478] width 113 height 24
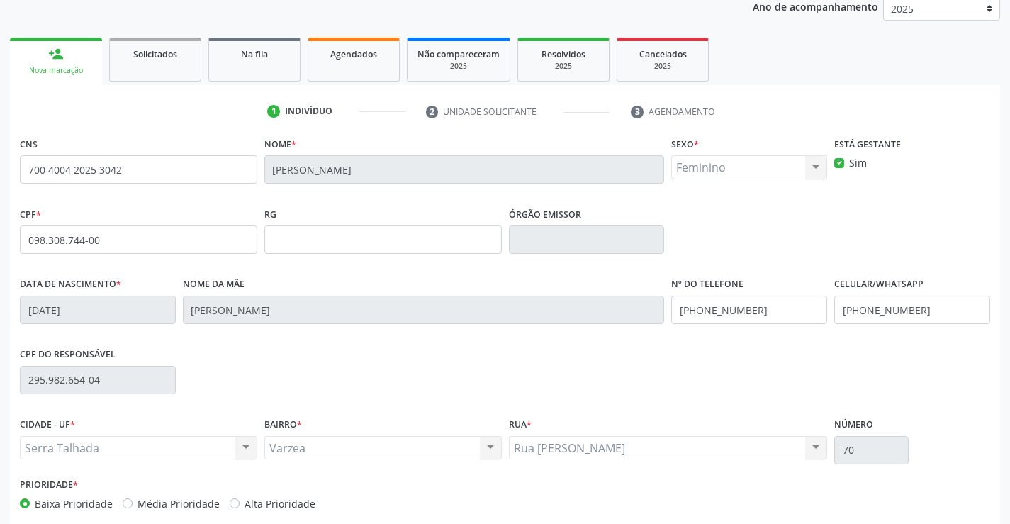
scroll to position [245, 0]
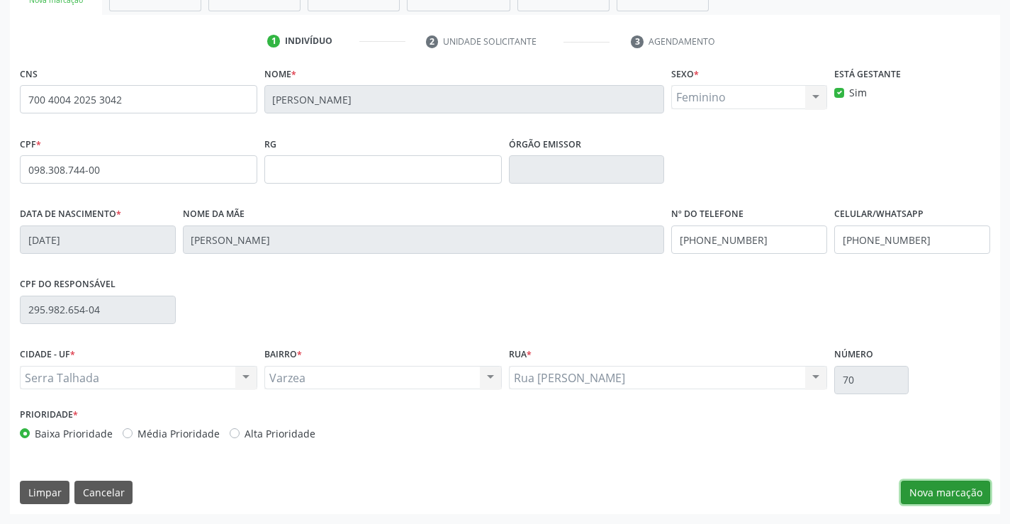
click at [954, 498] on button "Nova marcação" at bounding box center [945, 493] width 89 height 24
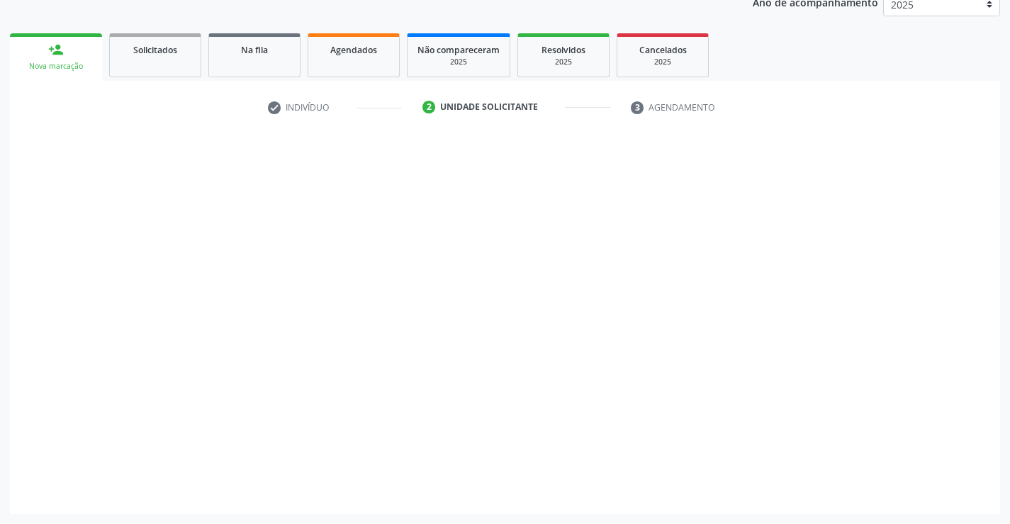
scroll to position [179, 0]
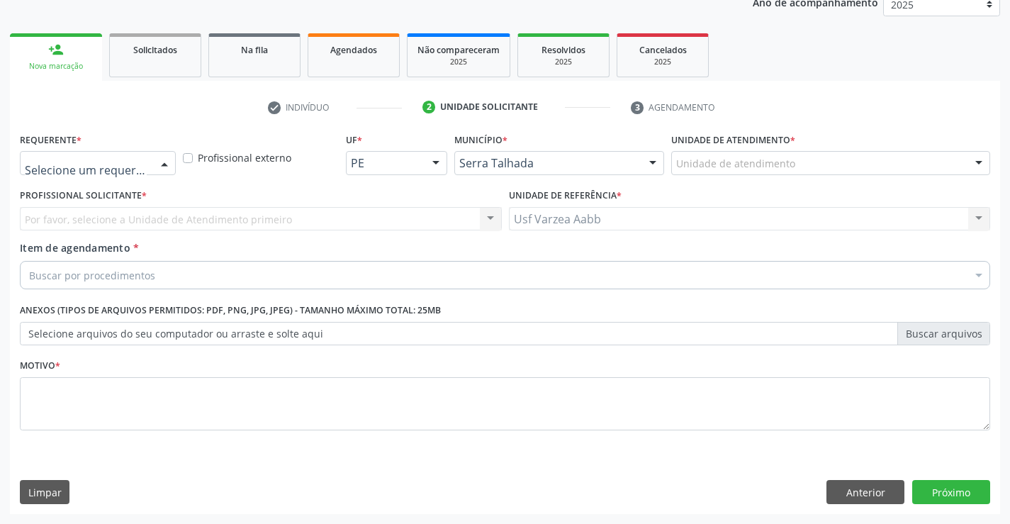
click at [162, 157] on div at bounding box center [164, 164] width 21 height 24
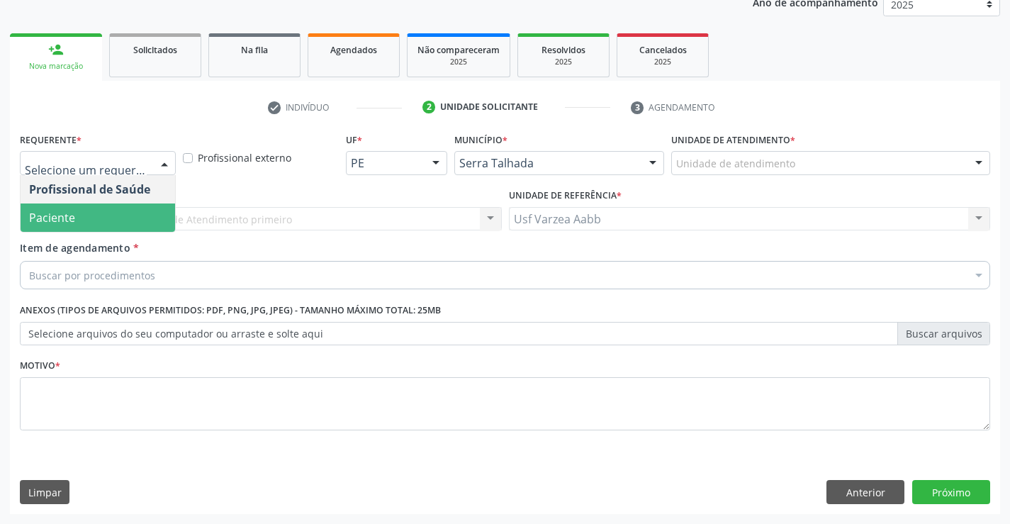
click at [144, 215] on span "Paciente" at bounding box center [98, 217] width 155 height 28
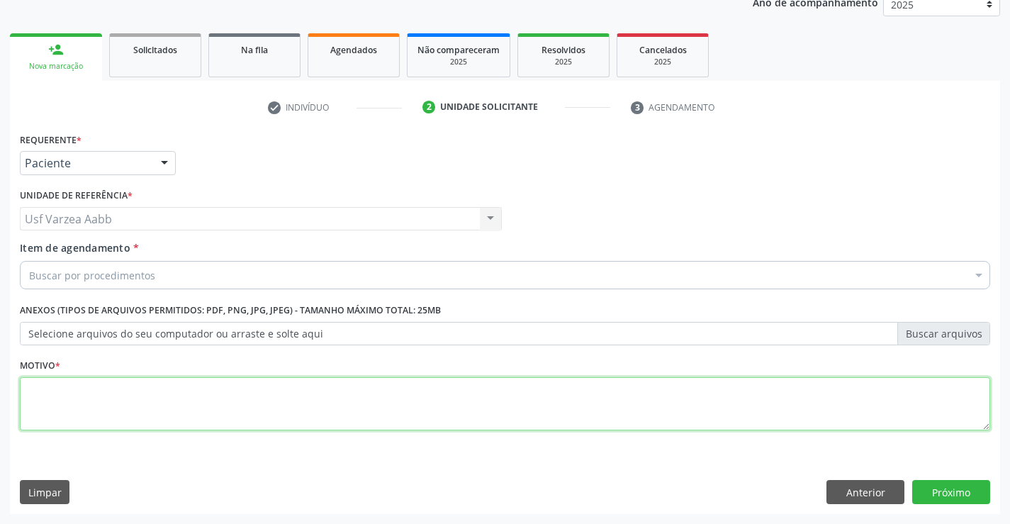
click at [332, 381] on textarea at bounding box center [505, 404] width 971 height 54
type textarea "X"
click at [944, 487] on button "Próximo" at bounding box center [952, 492] width 78 height 24
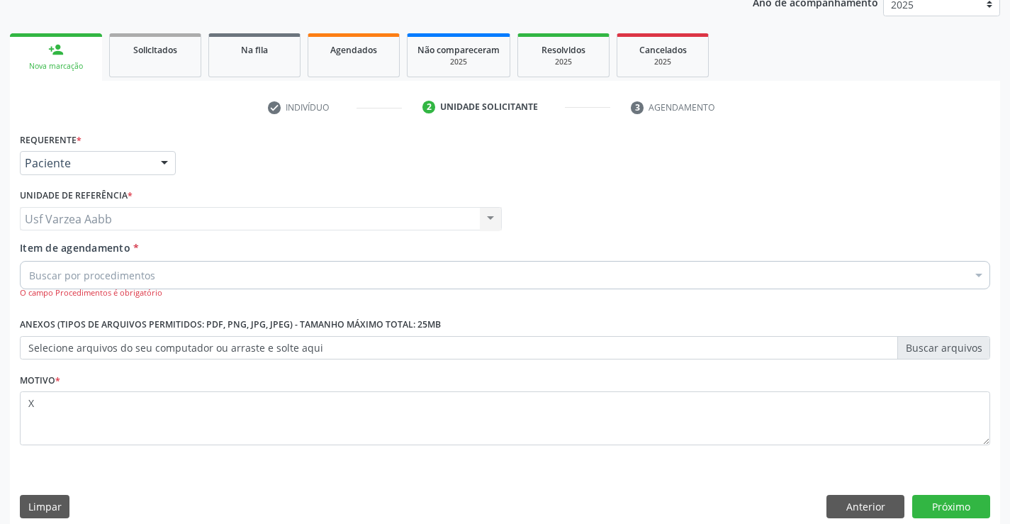
click at [155, 280] on div "Buscar por procedimentos" at bounding box center [505, 275] width 971 height 28
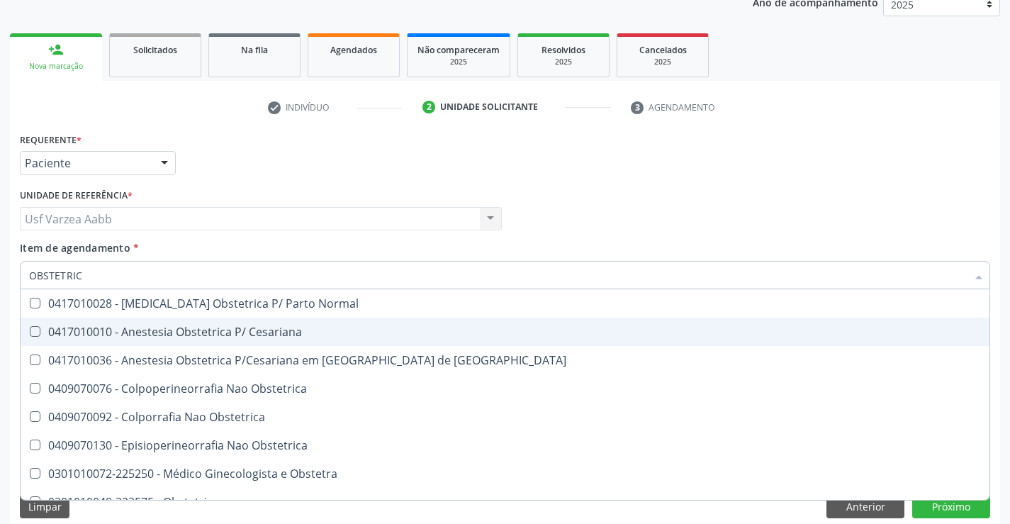
type input "OBSTETRICA"
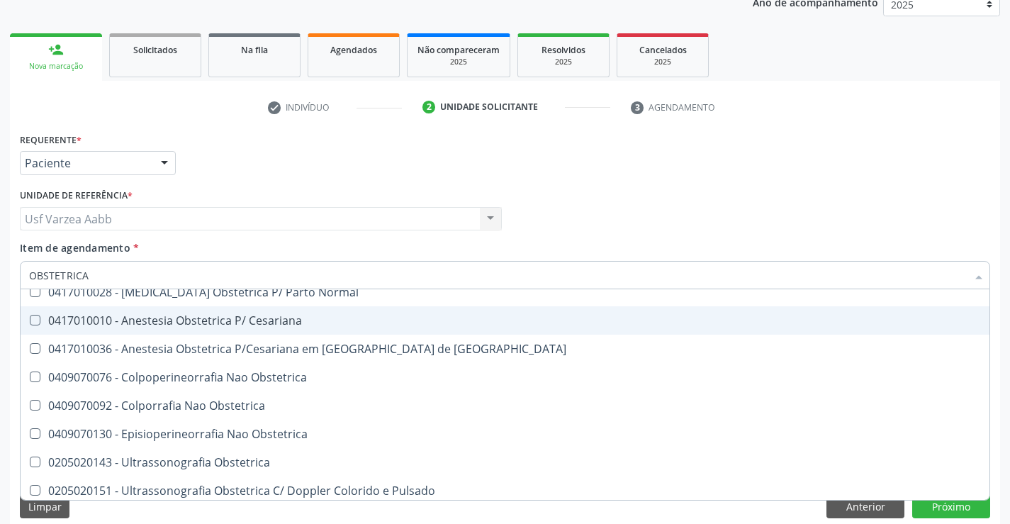
scroll to position [16, 0]
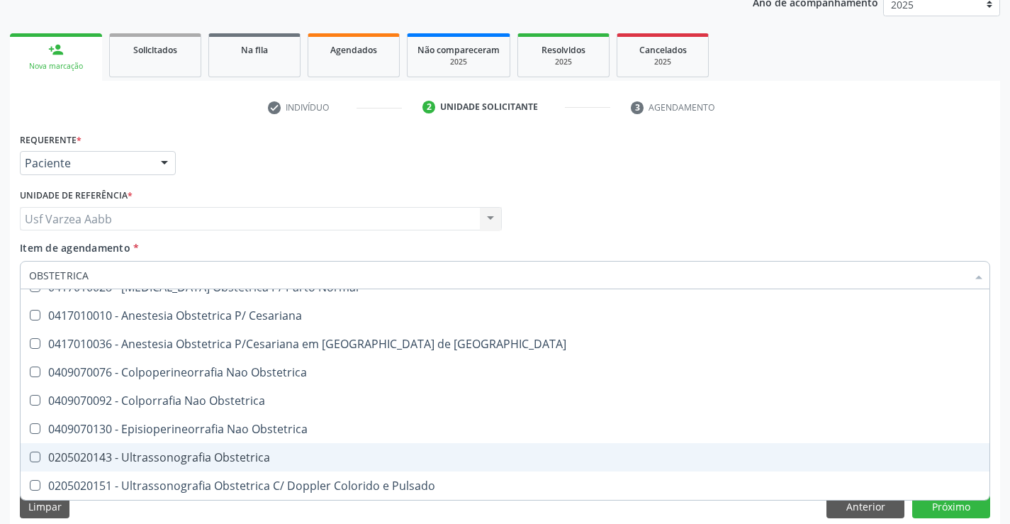
click at [217, 457] on div "0205020143 - Ultrassonografia Obstetrica" at bounding box center [505, 457] width 952 height 11
checkbox Obstetrica "true"
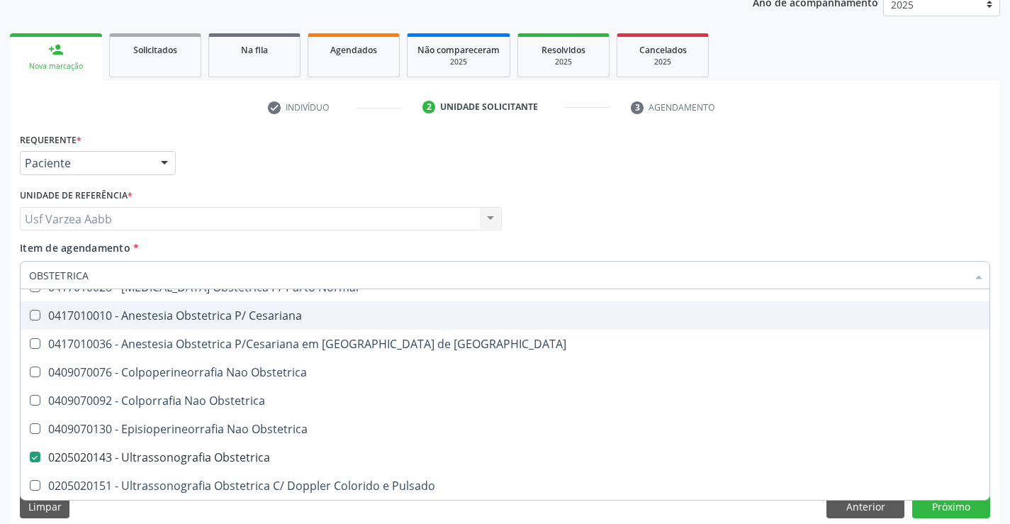
click at [822, 255] on div "Item de agendamento * OBSTETRICA Desfazer seleção 0417010028 - [MEDICAL_DATA] O…" at bounding box center [505, 269] width 971 height 59
checkbox Cesariana "true"
checkbox Obstetrica "false"
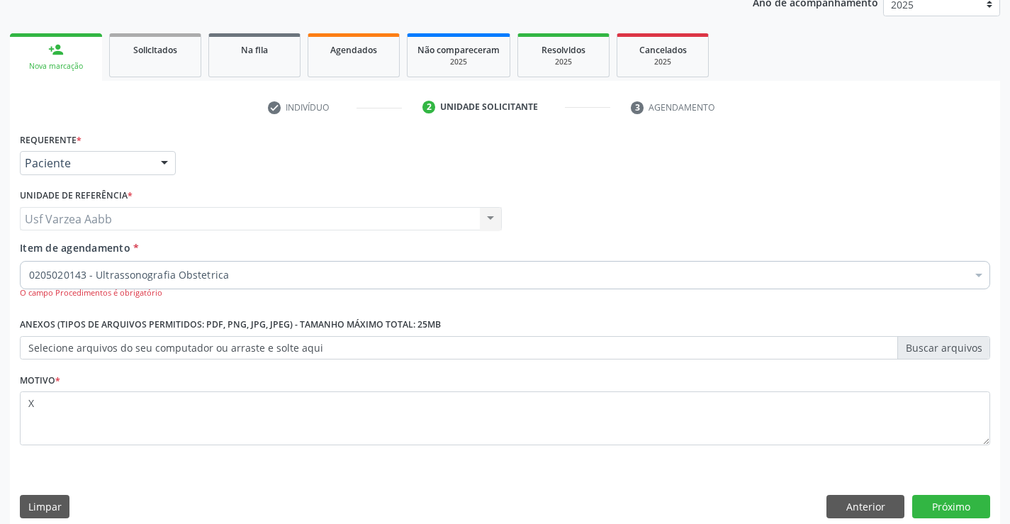
scroll to position [0, 0]
click at [977, 517] on button "Próximo" at bounding box center [952, 507] width 78 height 24
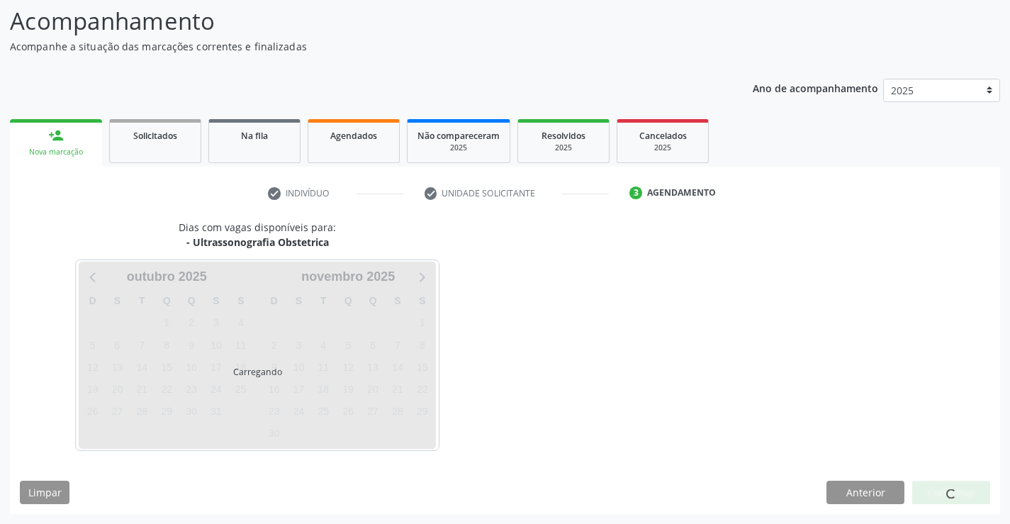
scroll to position [93, 0]
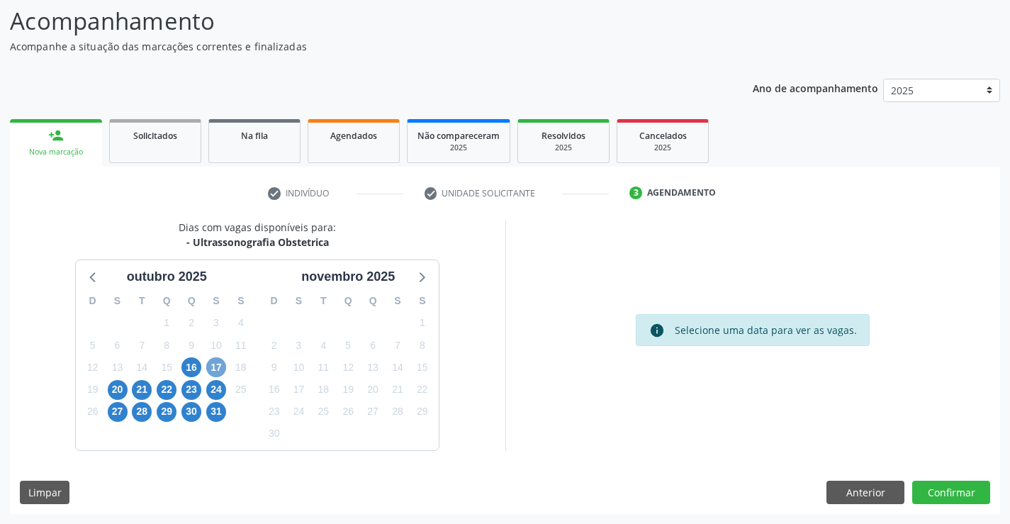
click at [217, 364] on span "17" at bounding box center [216, 367] width 20 height 20
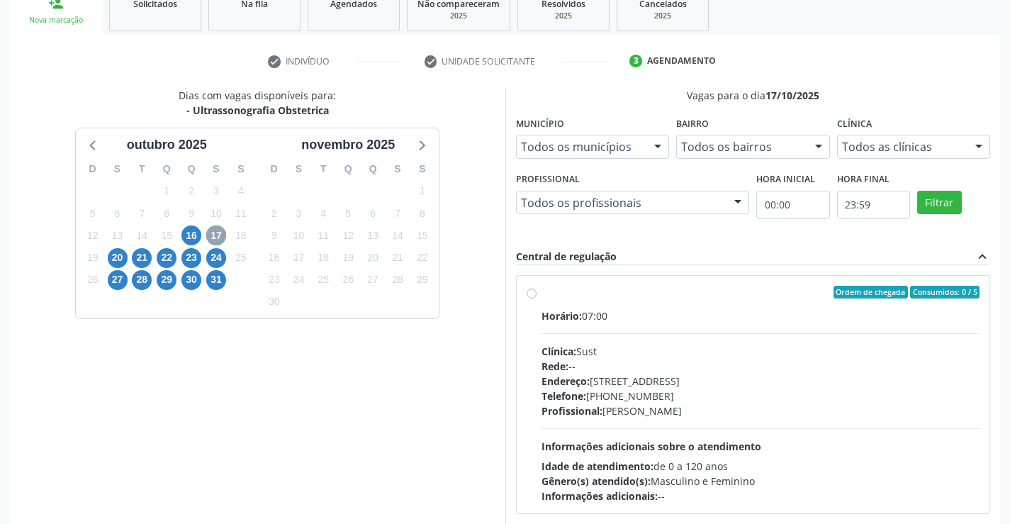
scroll to position [298, 0]
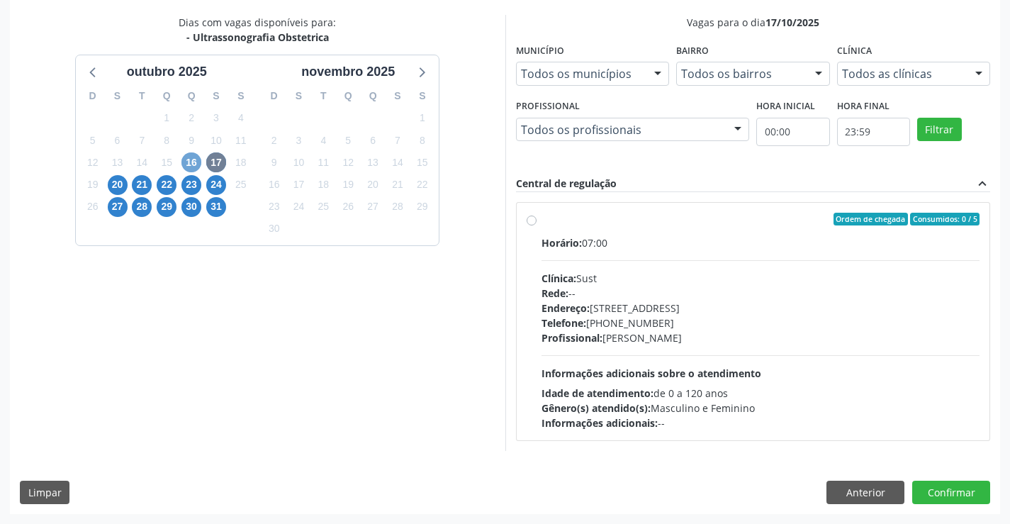
click at [193, 159] on span "16" at bounding box center [192, 162] width 20 height 20
click at [115, 186] on span "20" at bounding box center [118, 185] width 20 height 20
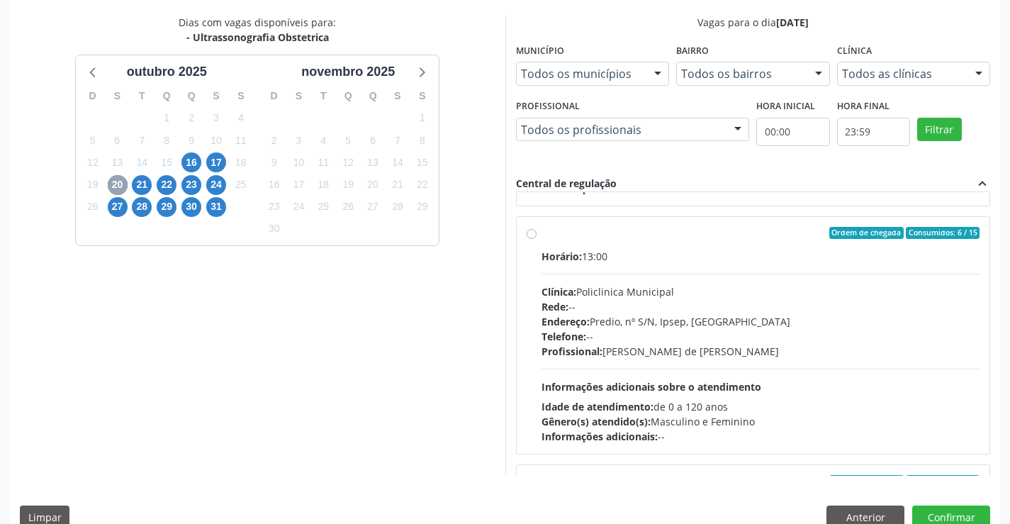
scroll to position [213, 0]
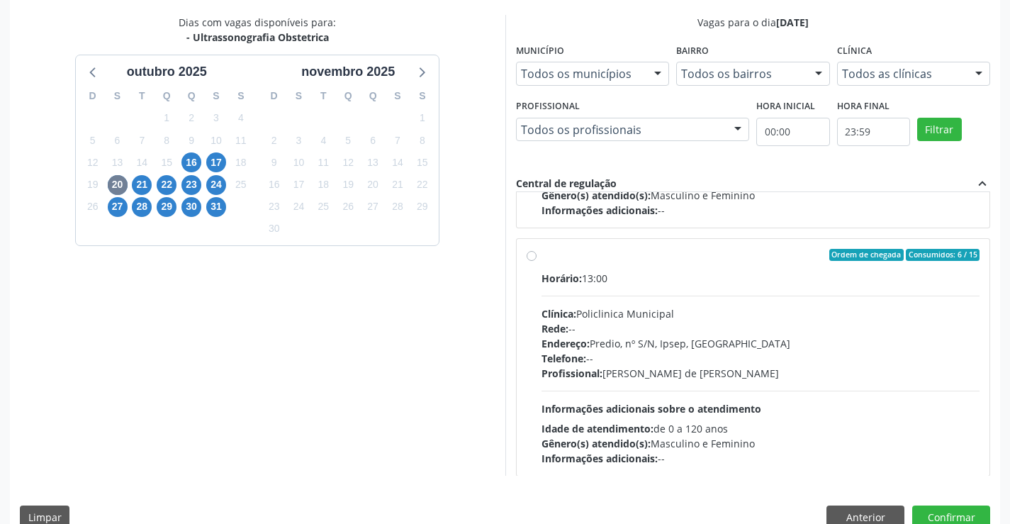
click at [542, 257] on label "Ordem de chegada Consumidos: 6 / 15 Horário: 13:00 Clínica: Policlinica Municip…" at bounding box center [761, 358] width 439 height 218
click at [532, 257] on input "Ordem de chegada Consumidos: 6 / 15 Horário: 13:00 Clínica: Policlinica Municip…" at bounding box center [532, 255] width 10 height 13
radio input "true"
click at [967, 519] on button "Confirmar" at bounding box center [952, 518] width 78 height 24
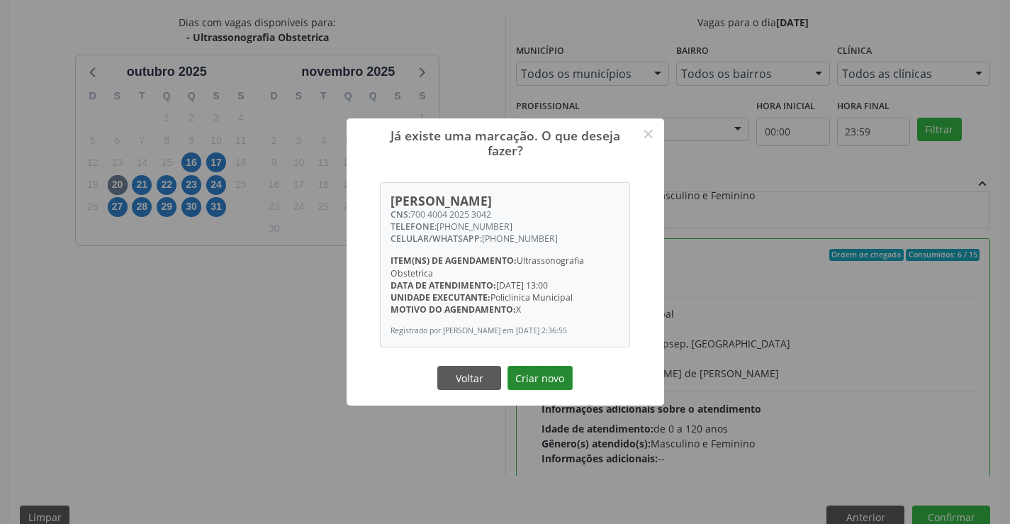
click at [562, 389] on button "Criar novo" at bounding box center [540, 378] width 65 height 24
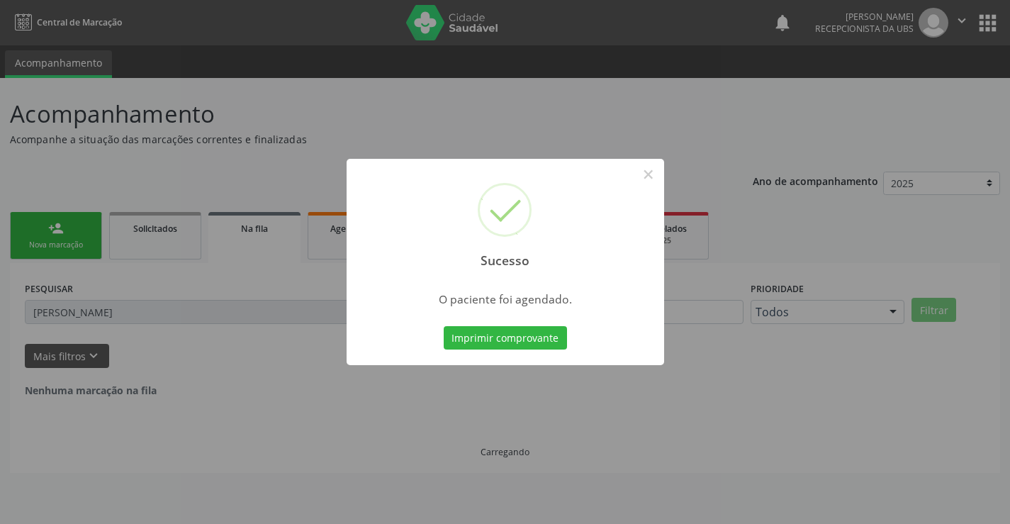
scroll to position [0, 0]
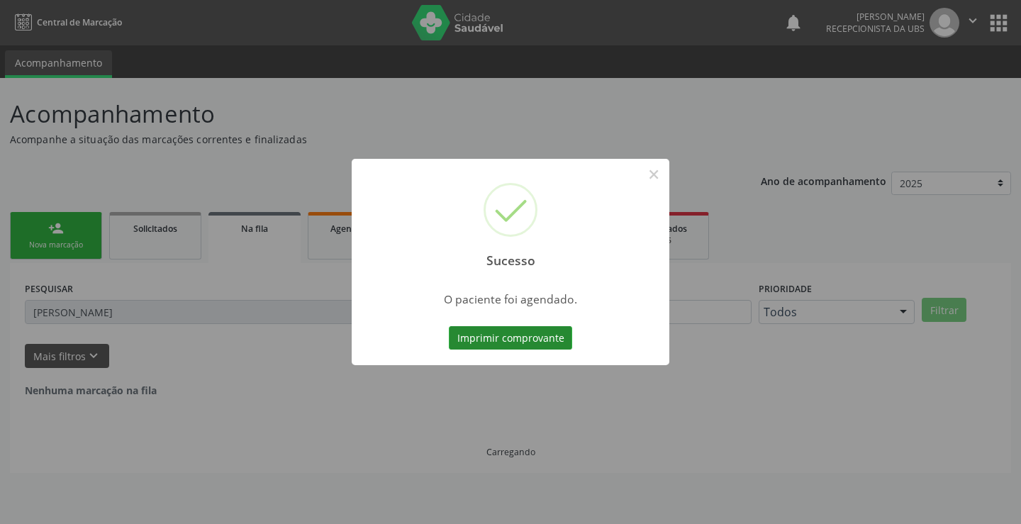
click at [513, 345] on button "Imprimir comprovante" at bounding box center [510, 338] width 123 height 24
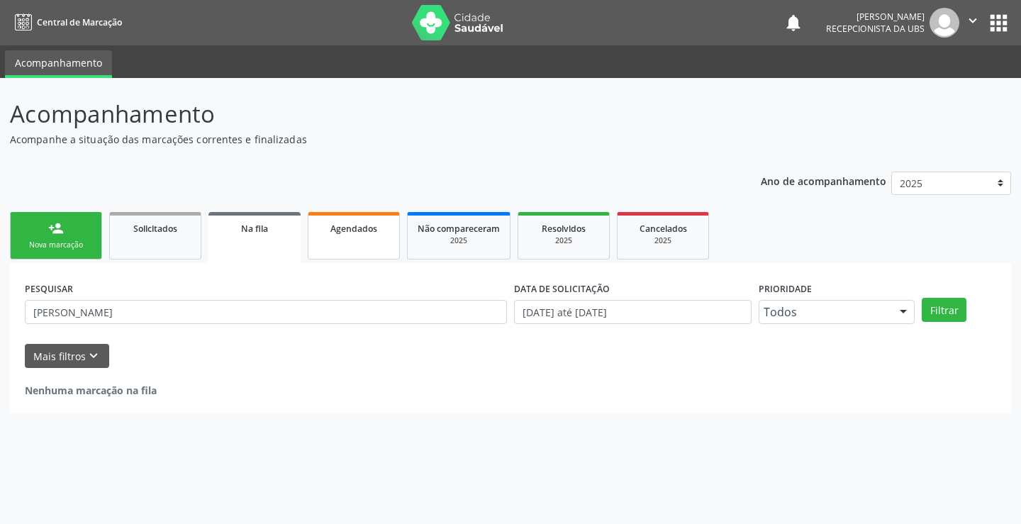
click at [439, 241] on div "2025" at bounding box center [459, 240] width 82 height 11
click at [296, 222] on link "Na fila" at bounding box center [254, 237] width 92 height 51
click at [384, 216] on link "Agendados" at bounding box center [354, 236] width 92 height 48
click at [370, 213] on link "Agendados" at bounding box center [354, 236] width 92 height 48
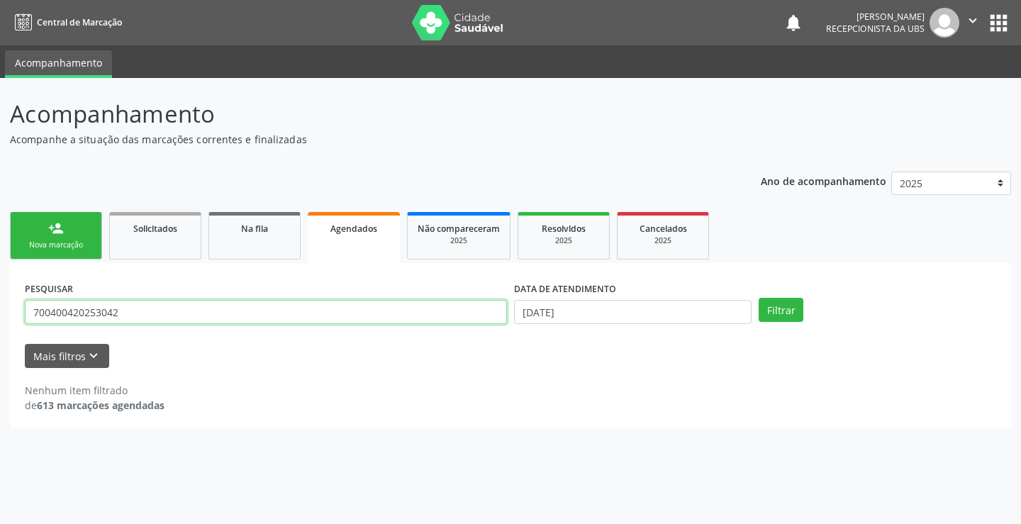
drag, startPoint x: 370, startPoint y: 213, endPoint x: 245, endPoint y: 303, distance: 153.9
click at [245, 303] on input "700400420253042" at bounding box center [266, 312] width 482 height 24
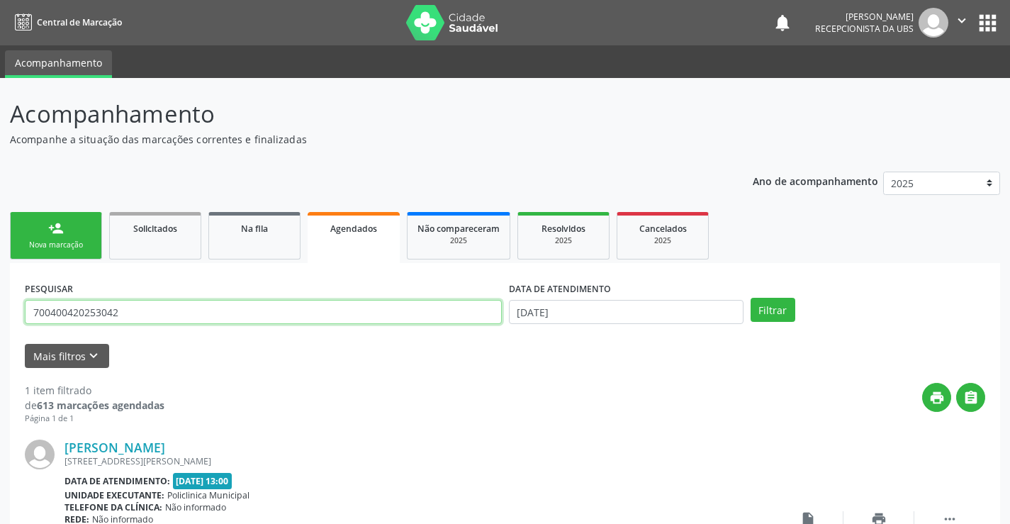
click at [245, 303] on input "700400420253042" at bounding box center [263, 312] width 477 height 24
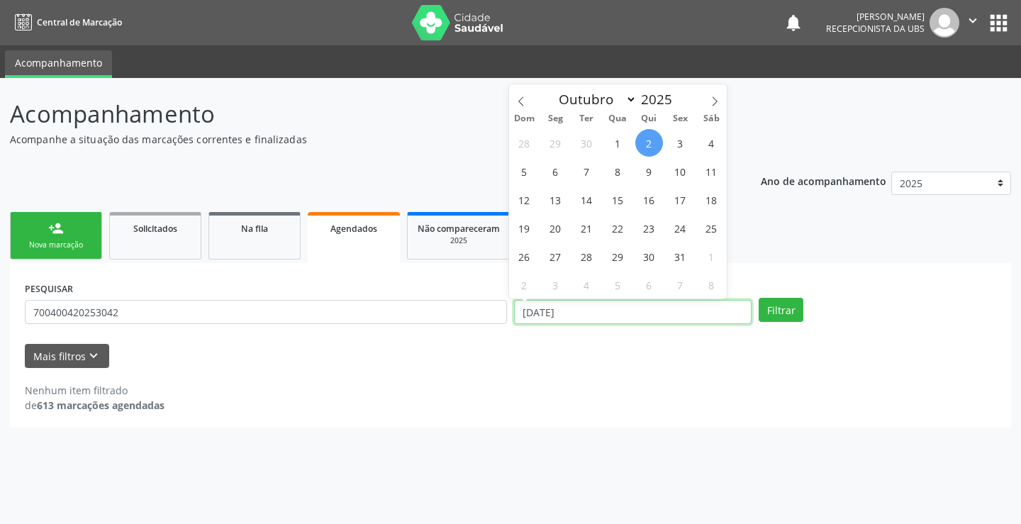
click at [666, 301] on input "[DATE]" at bounding box center [633, 312] width 238 height 24
click at [671, 258] on span "31" at bounding box center [680, 256] width 28 height 28
type input "[DATE]"
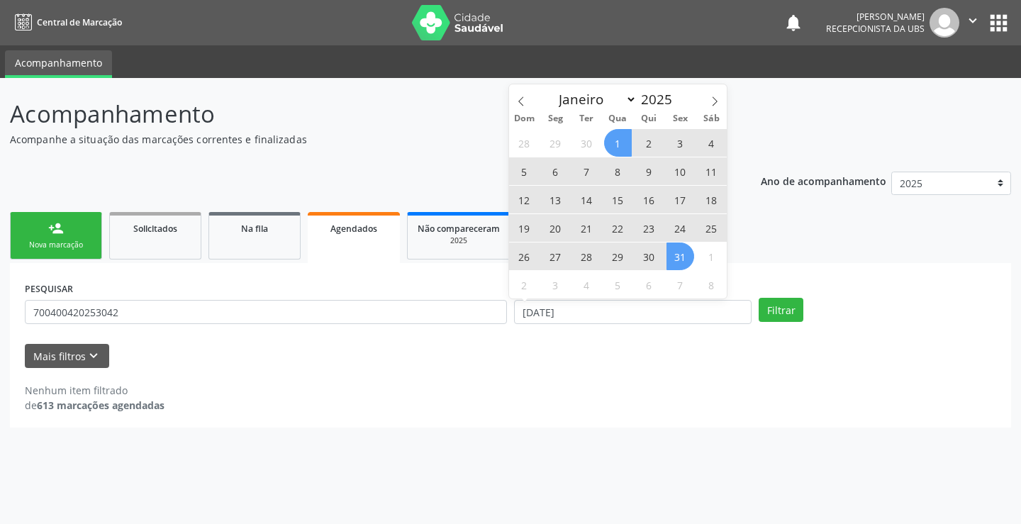
click at [622, 142] on span "1" at bounding box center [618, 143] width 28 height 28
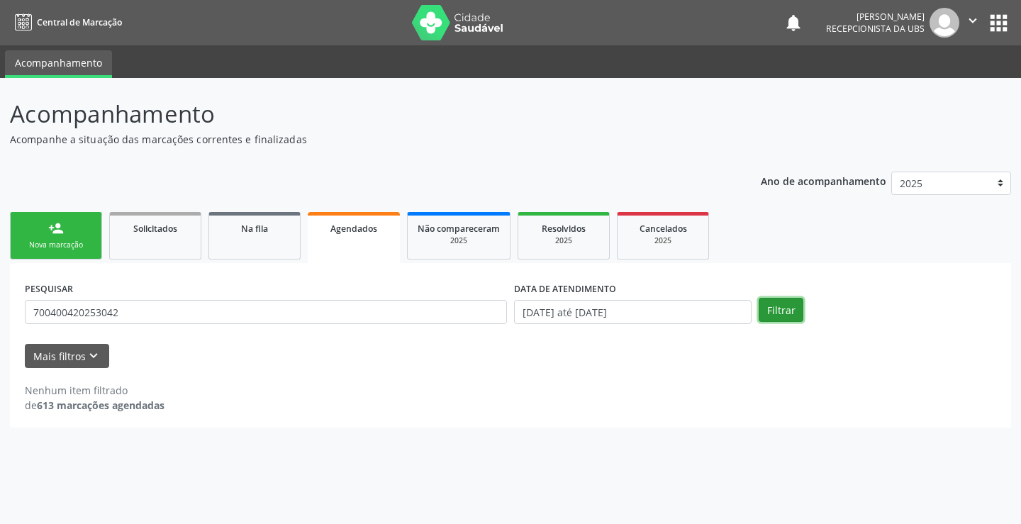
click at [766, 314] on button "Filtrar" at bounding box center [781, 310] width 45 height 24
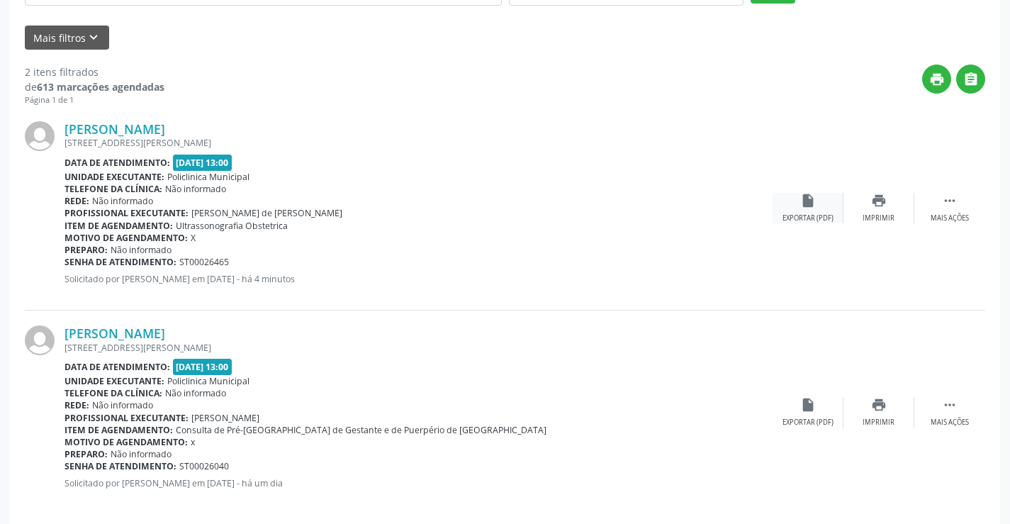
scroll to position [334, 0]
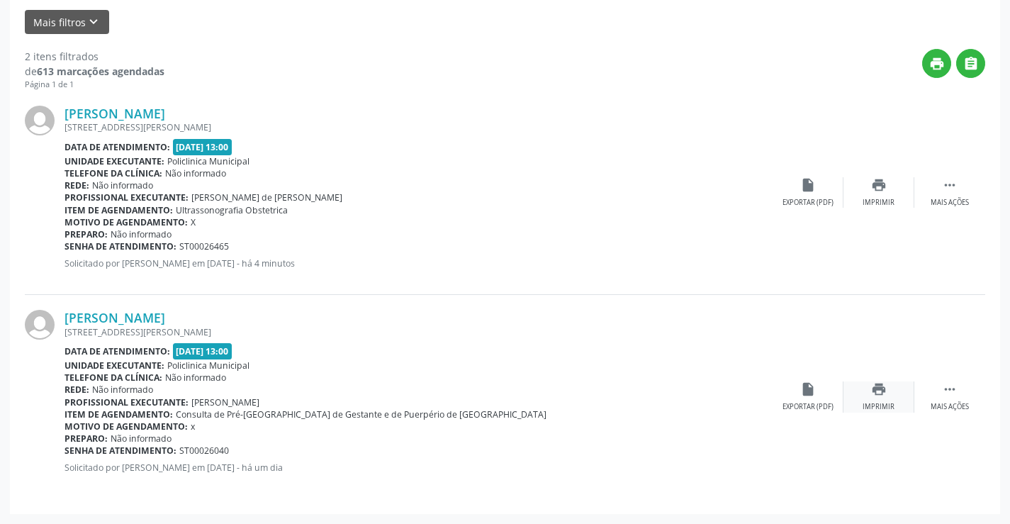
click at [887, 389] on div "print Imprimir" at bounding box center [879, 396] width 71 height 30
